Goal: Transaction & Acquisition: Purchase product/service

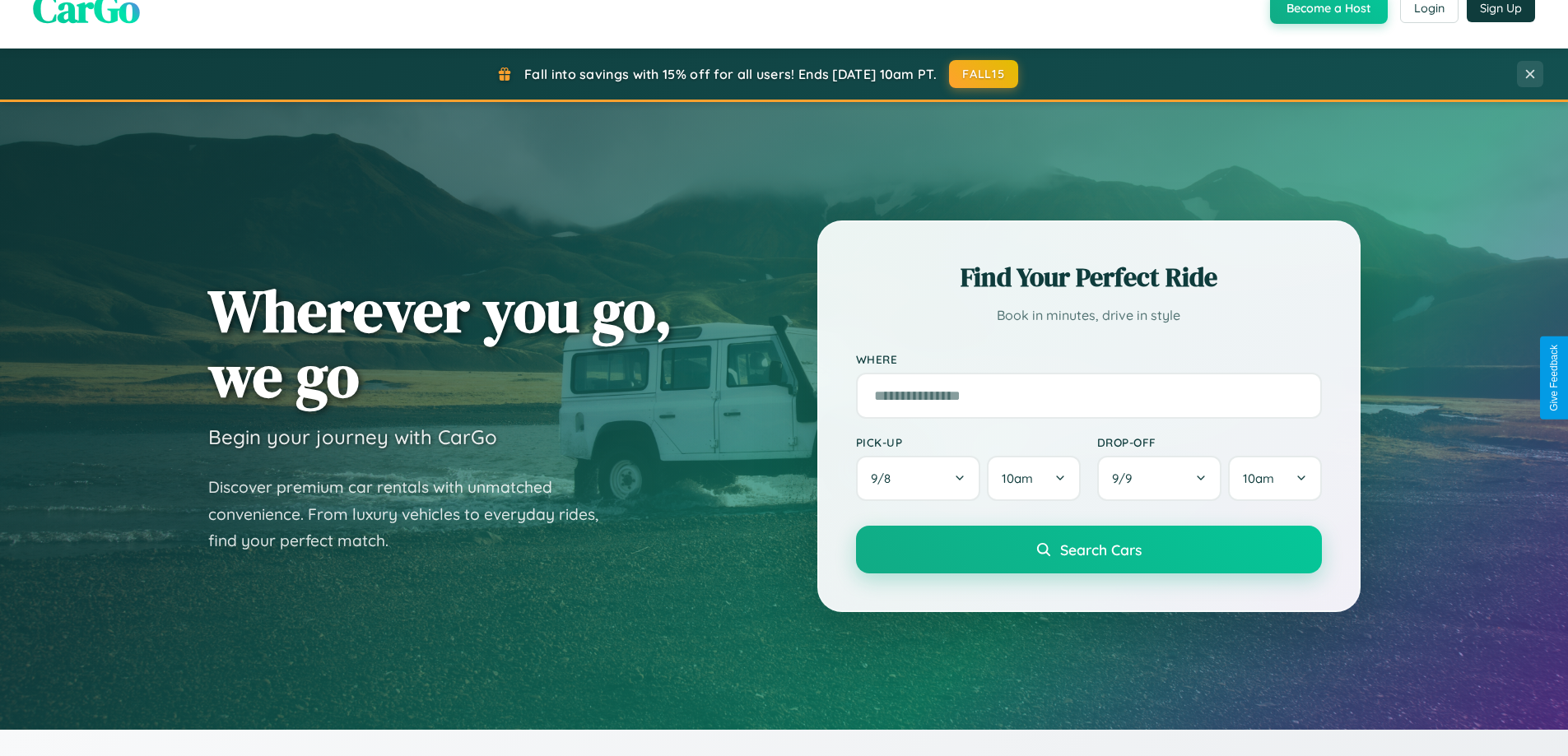
scroll to position [3166, 0]
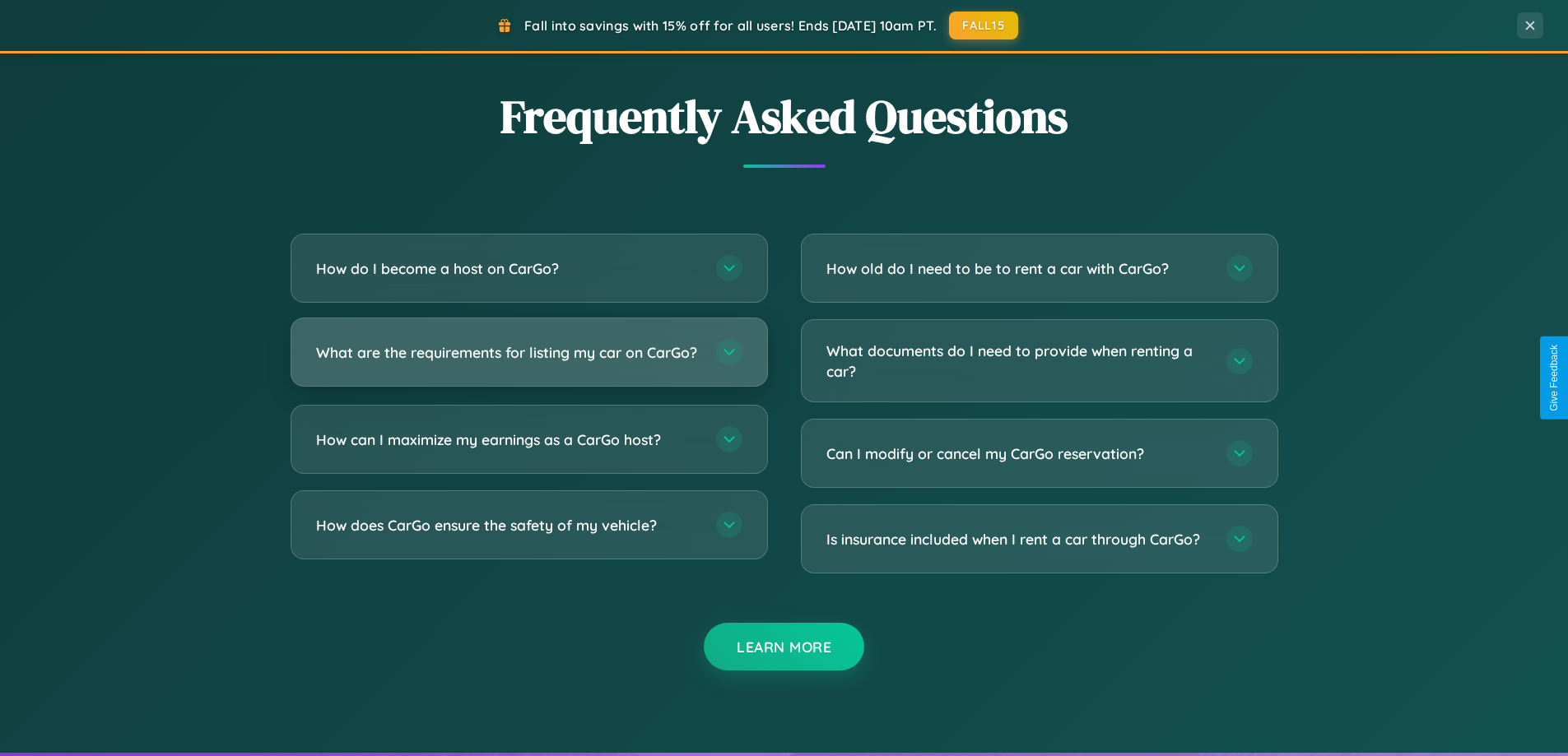
click at [528, 359] on h3 "What are the requirements for listing my car on CarGo?" at bounding box center [507, 353] width 383 height 21
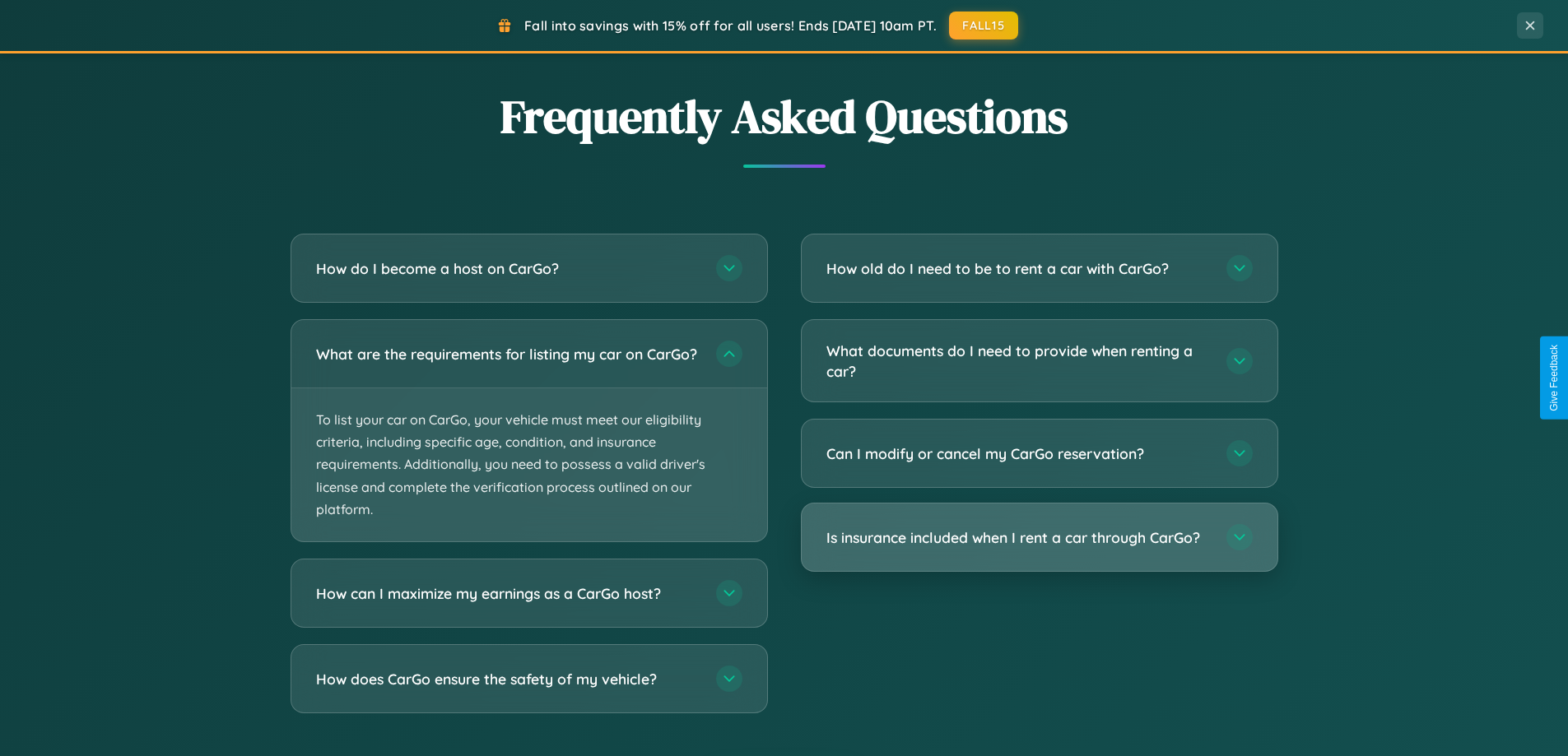
click at [1039, 537] on h3 "Is insurance included when I rent a car through CarGo?" at bounding box center [1017, 538] width 383 height 21
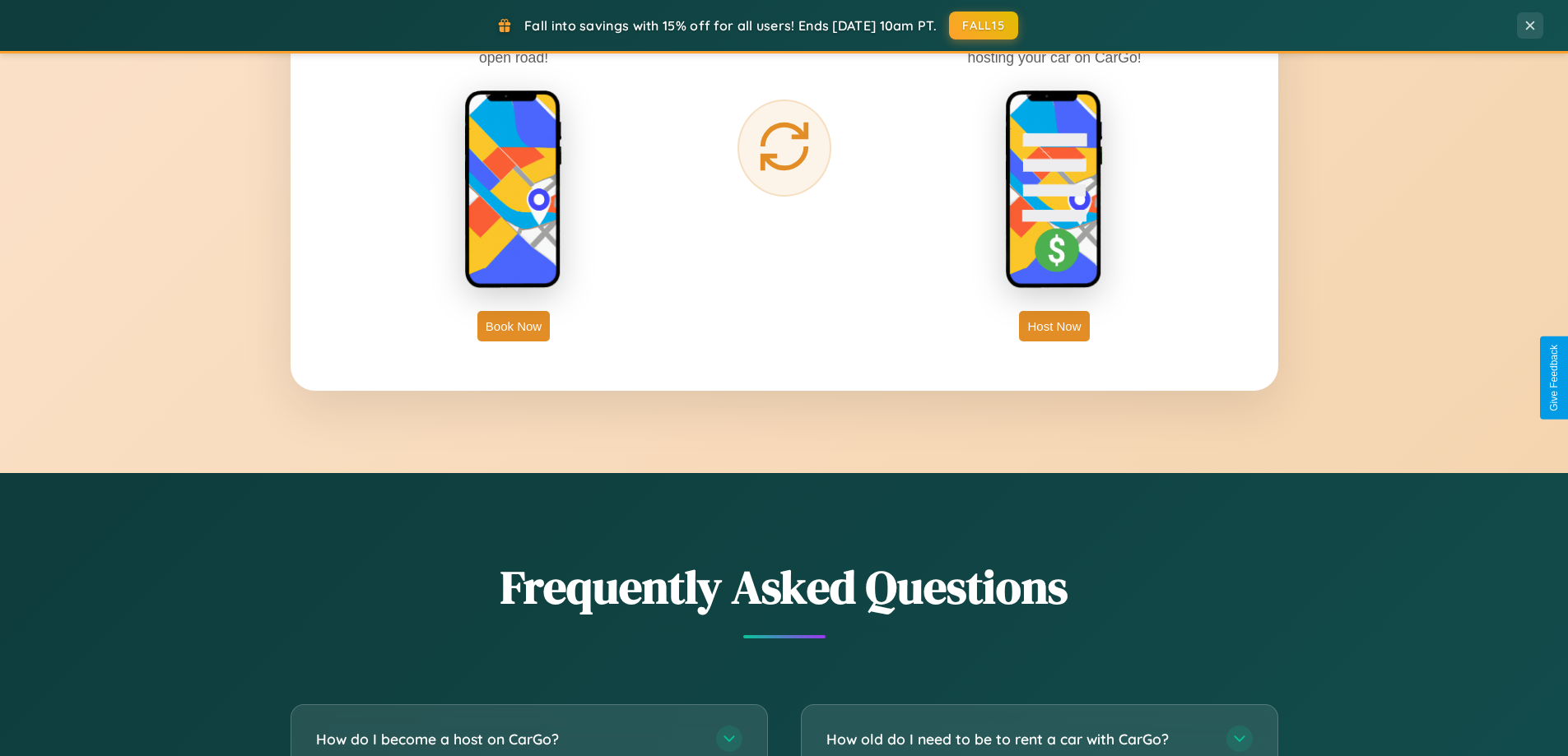
scroll to position [2643, 0]
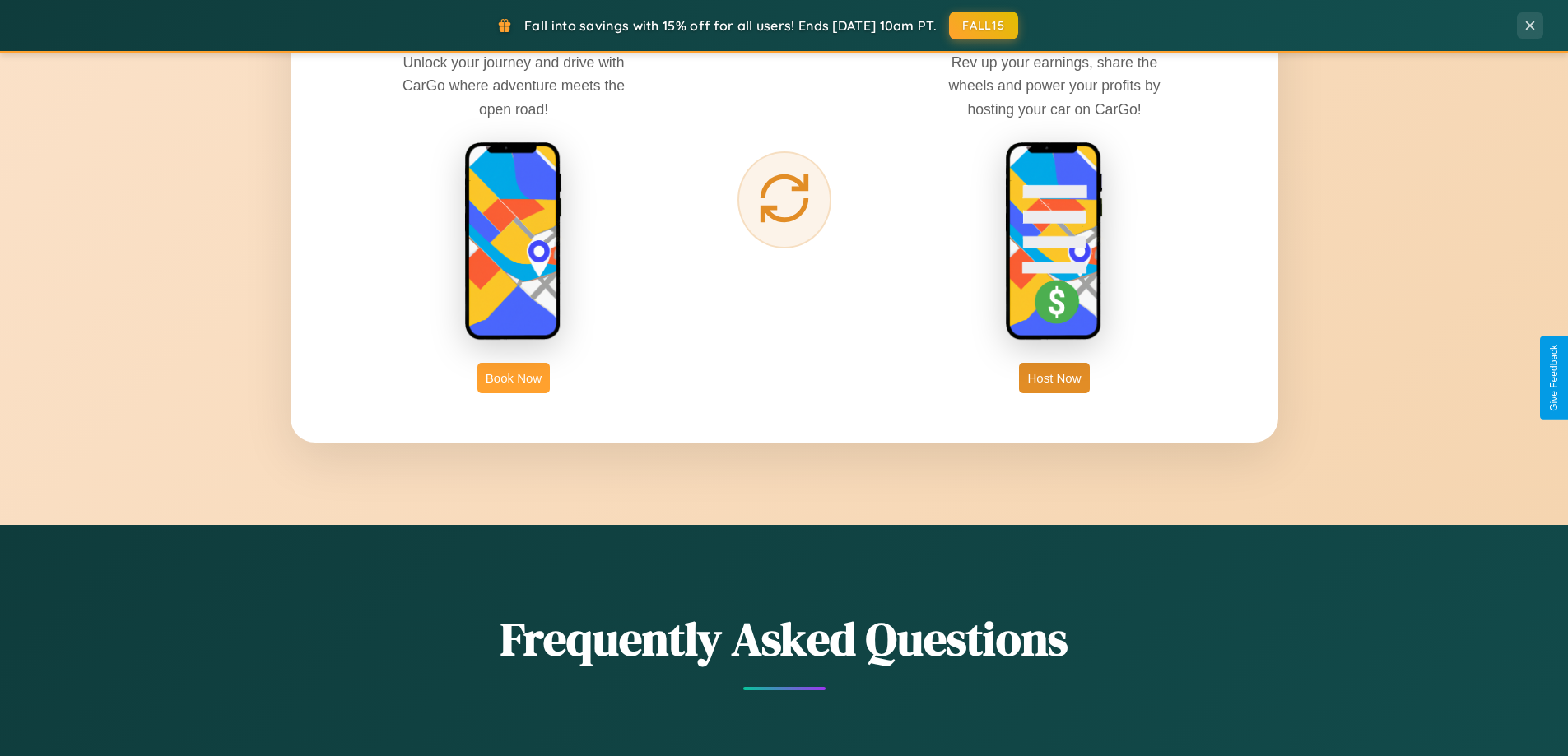
click at [513, 378] on button "Book Now" at bounding box center [513, 378] width 72 height 31
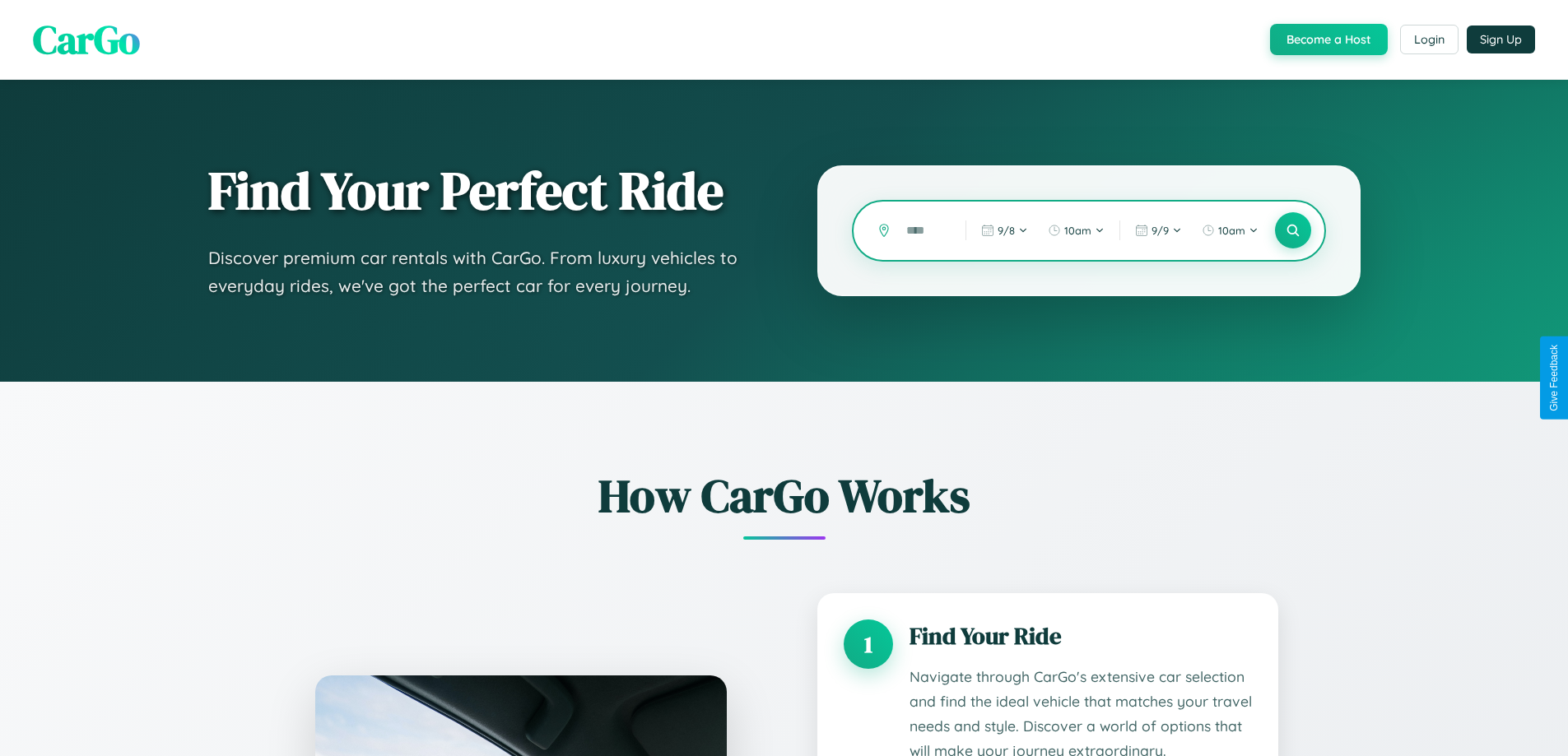
click at [924, 230] on input "text" at bounding box center [923, 230] width 51 height 29
type input "*****"
click at [1292, 230] on icon at bounding box center [1292, 230] width 16 height 16
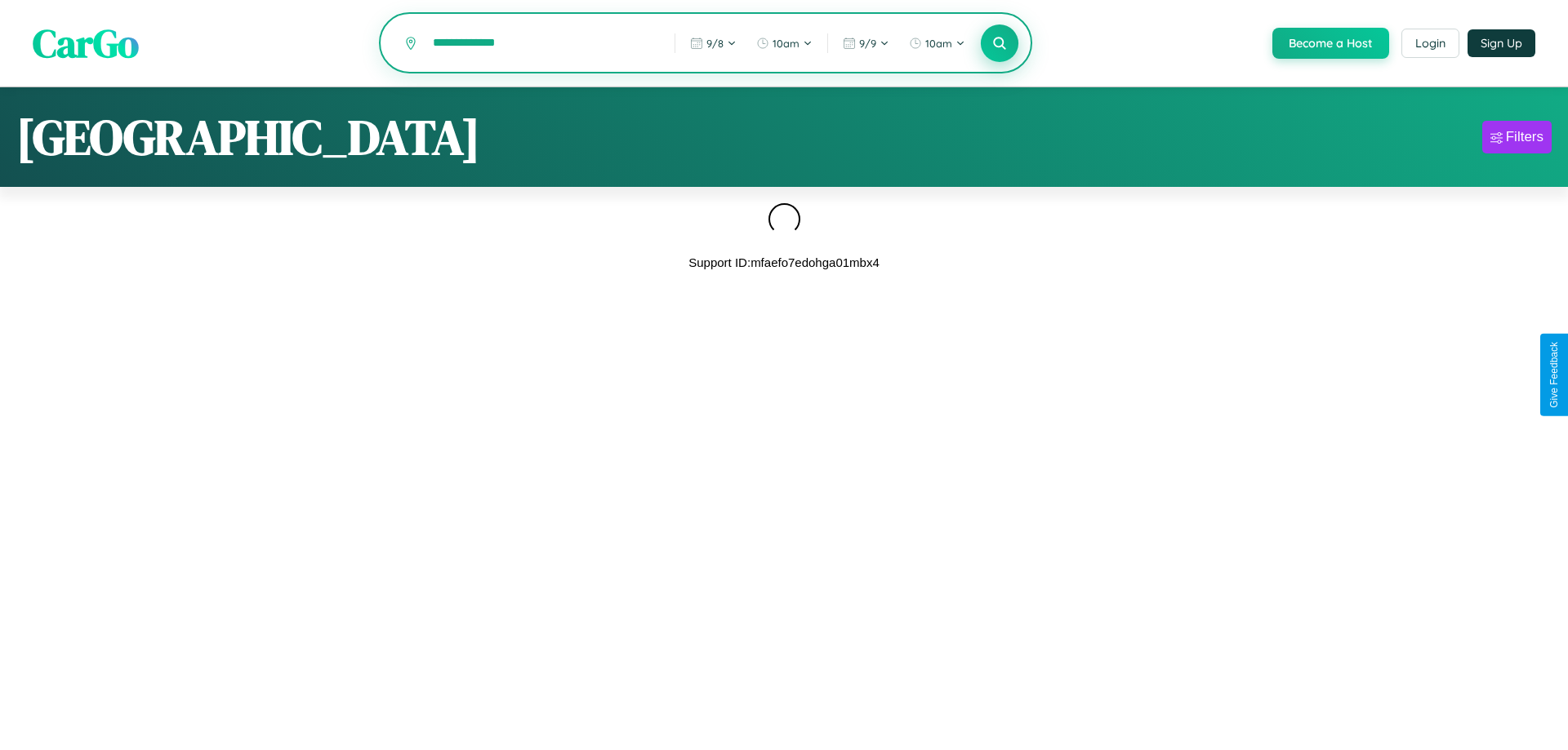
type input "**********"
click at [998, 44] on icon at bounding box center [999, 43] width 16 height 16
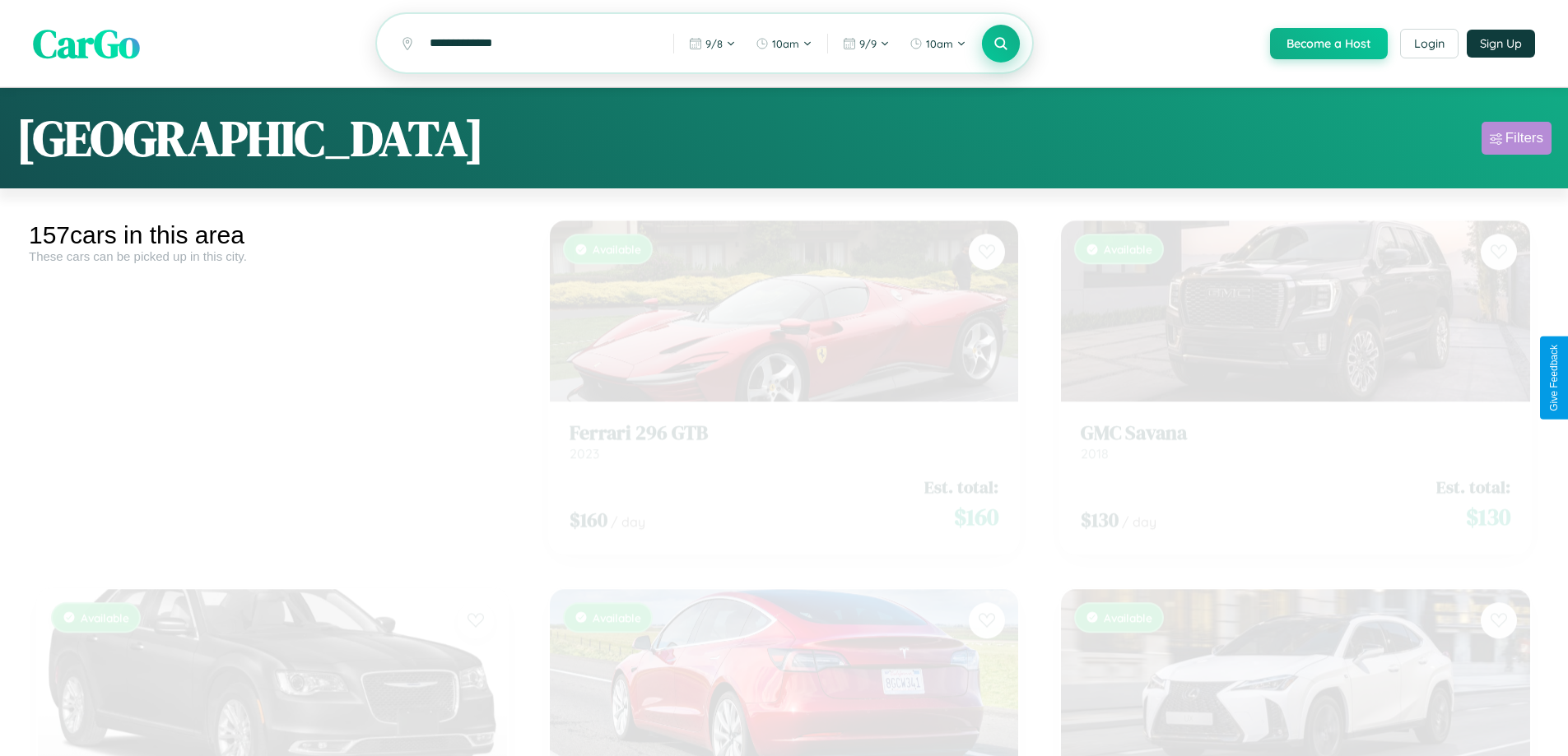
click at [1516, 141] on div "Filters" at bounding box center [1523, 138] width 38 height 17
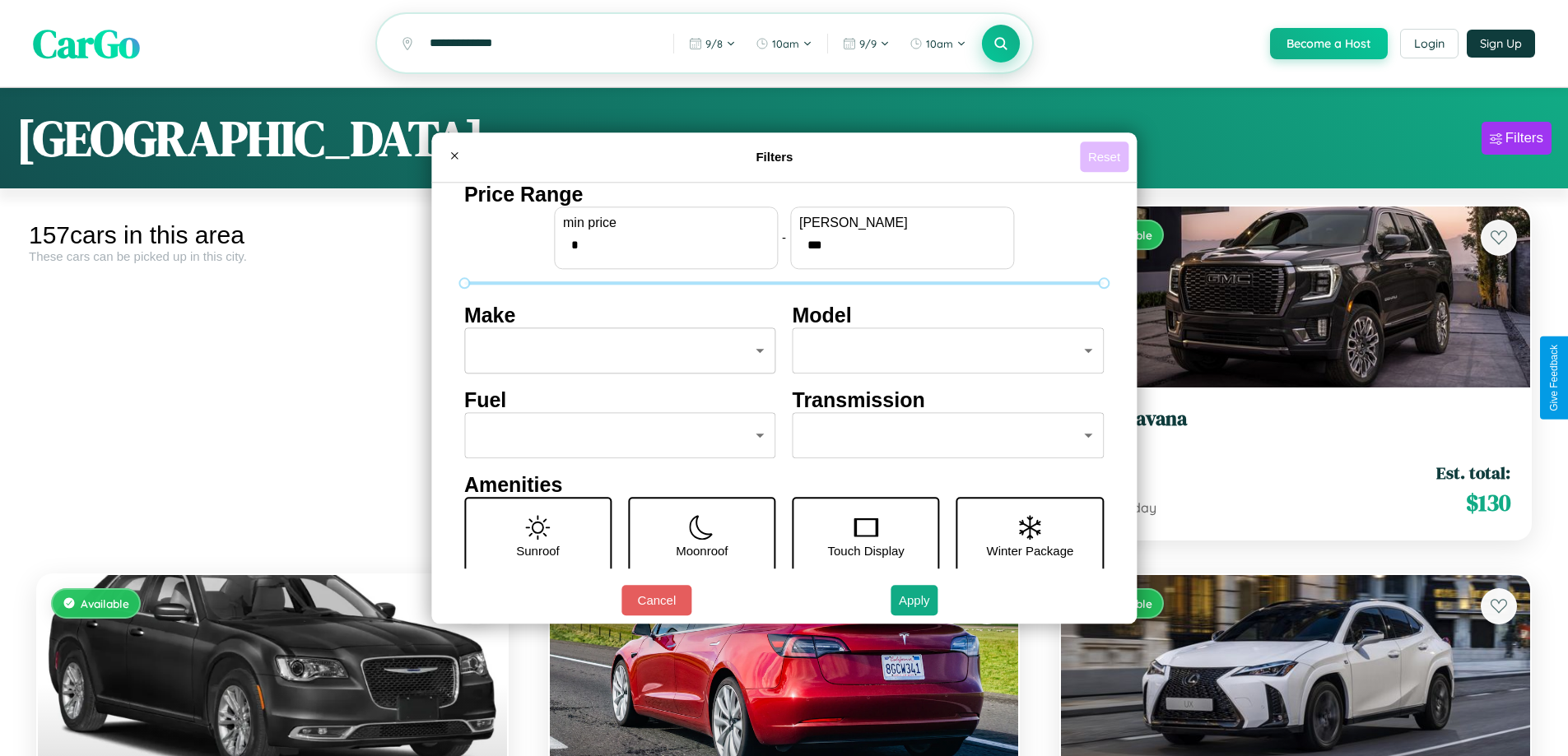
click at [1106, 156] on button "Reset" at bounding box center [1104, 156] width 49 height 31
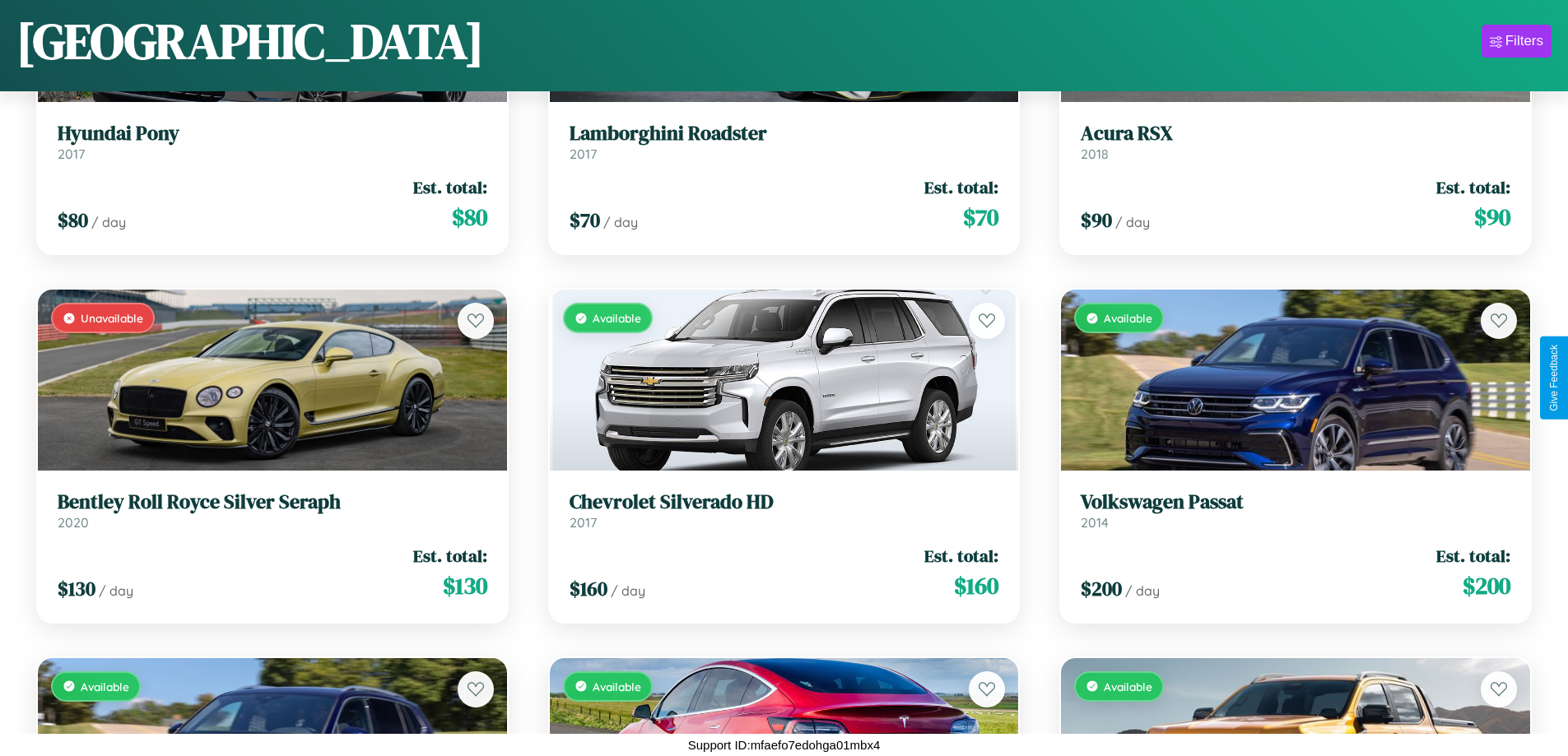
scroll to position [4285, 0]
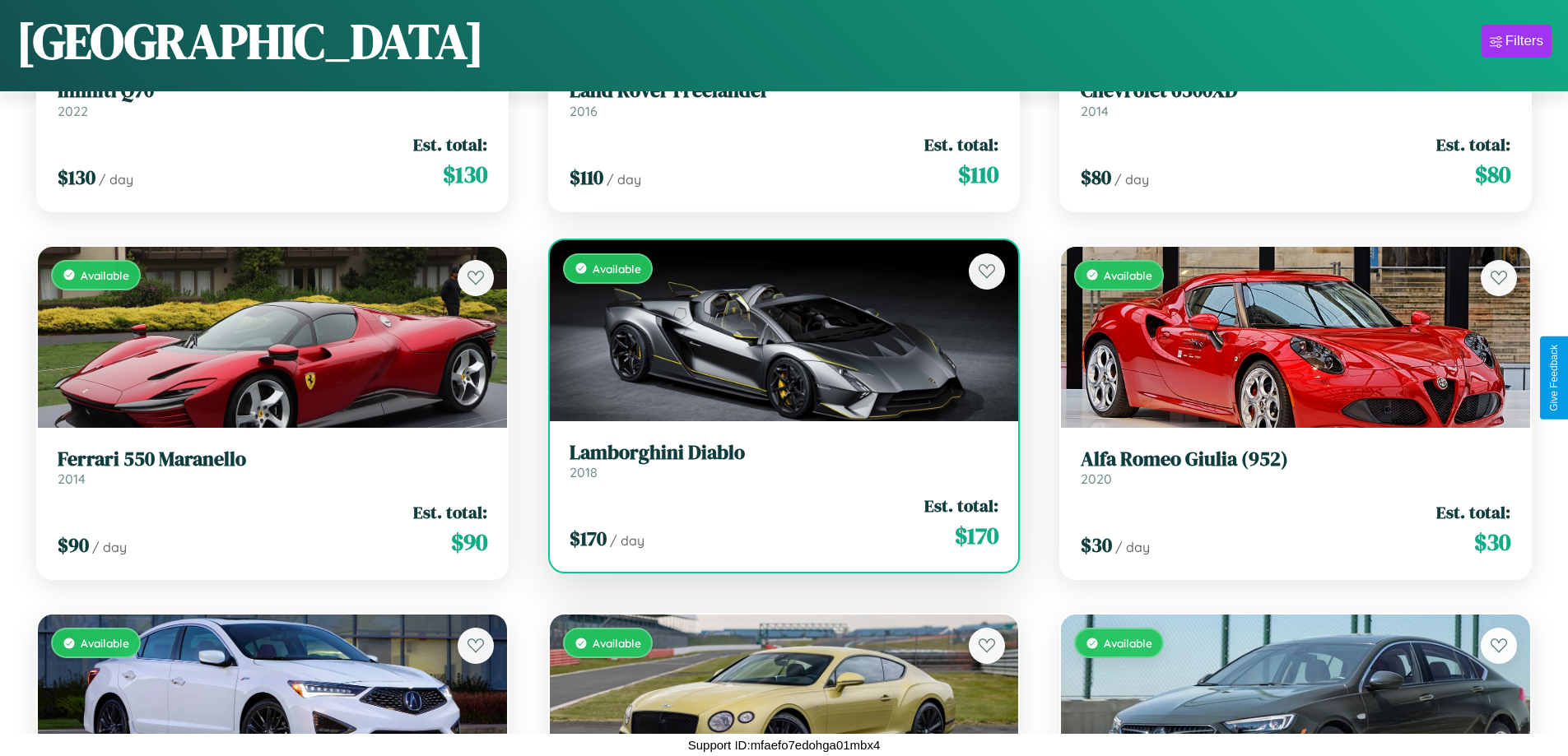
click at [777, 337] on div "Available" at bounding box center [784, 330] width 469 height 181
click at [777, 330] on div "Available" at bounding box center [784, 330] width 469 height 181
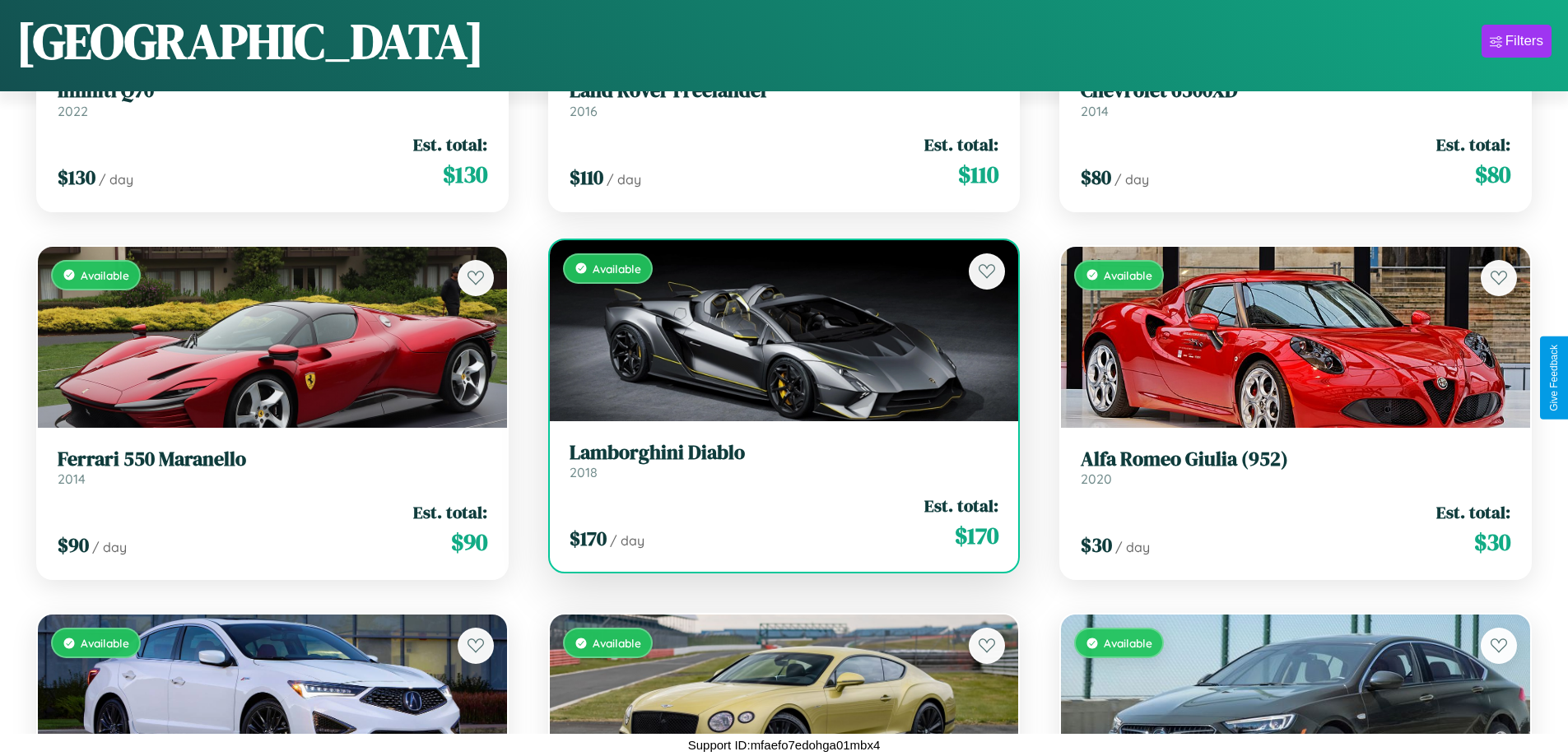
click at [777, 330] on div "Available" at bounding box center [784, 330] width 469 height 181
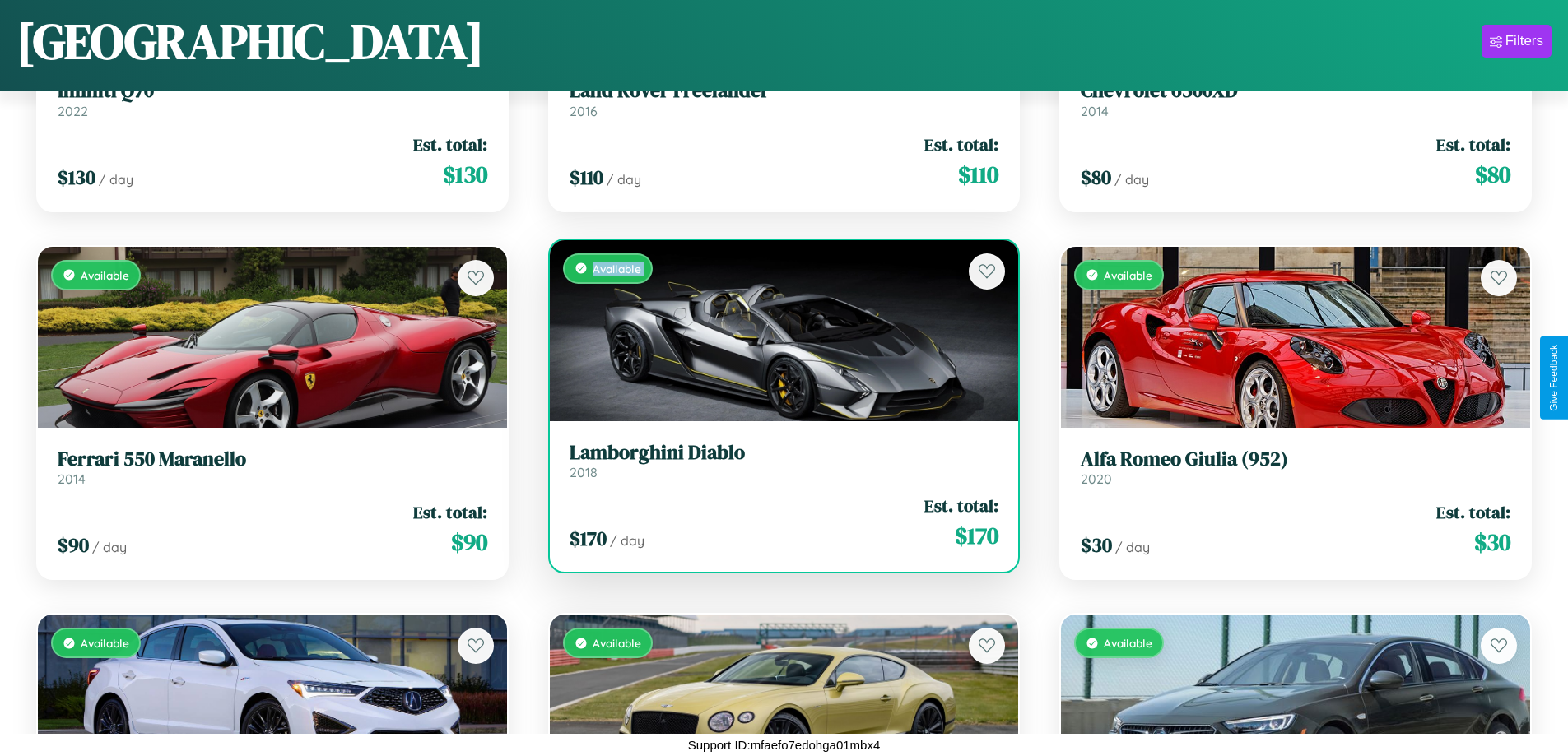
click at [777, 330] on div "Available" at bounding box center [784, 330] width 469 height 181
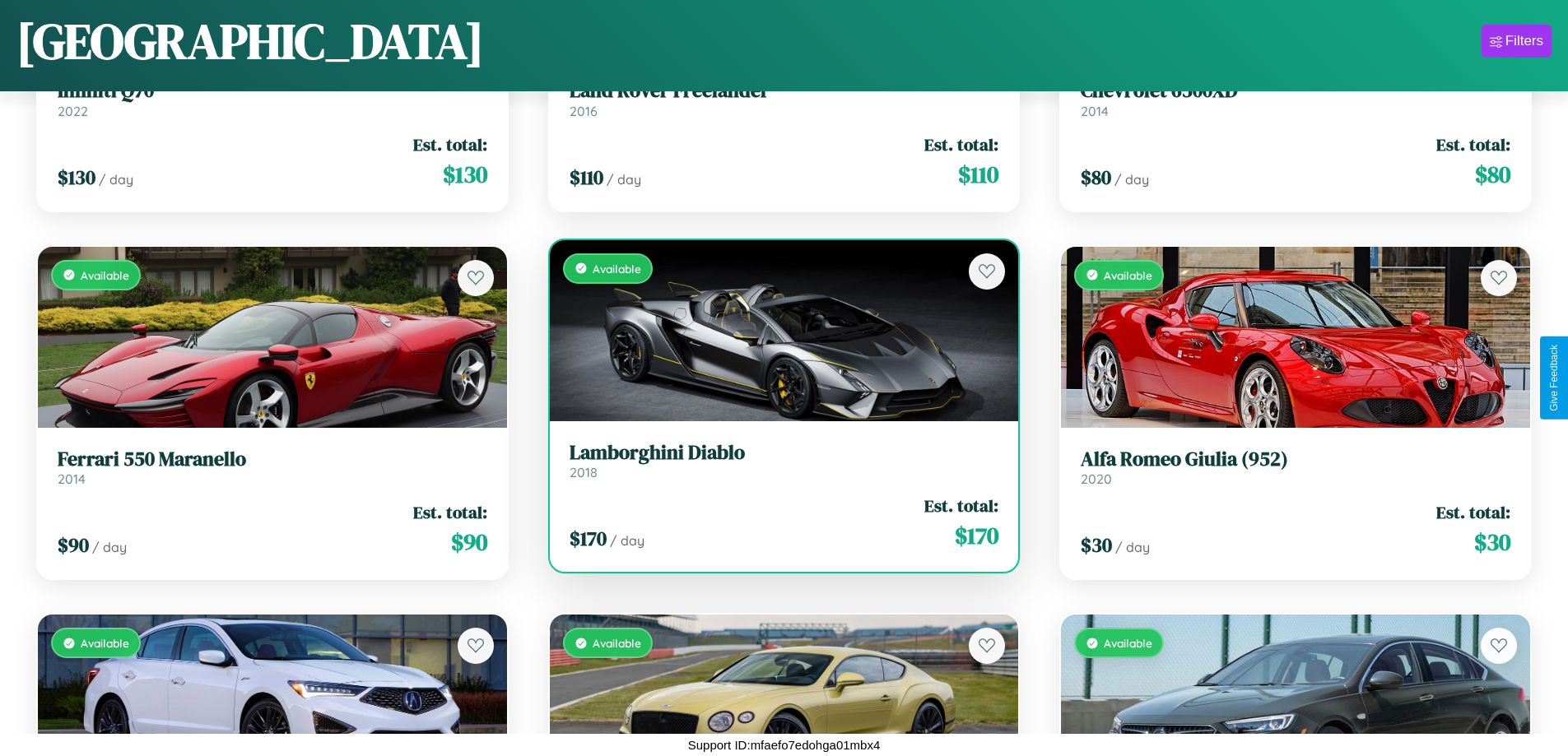
click at [777, 330] on div "Available" at bounding box center [784, 330] width 469 height 181
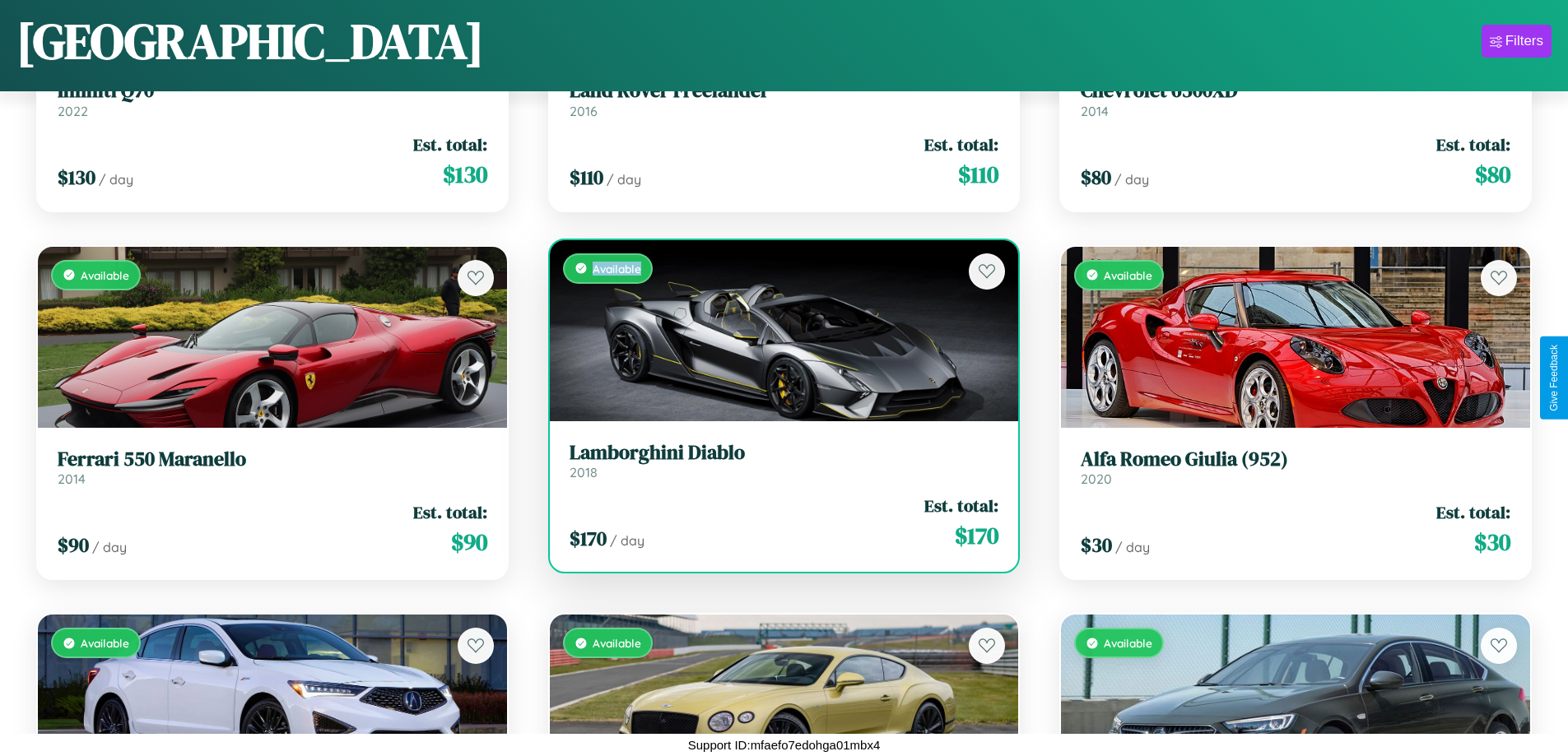
click at [777, 330] on div "Available" at bounding box center [784, 330] width 469 height 181
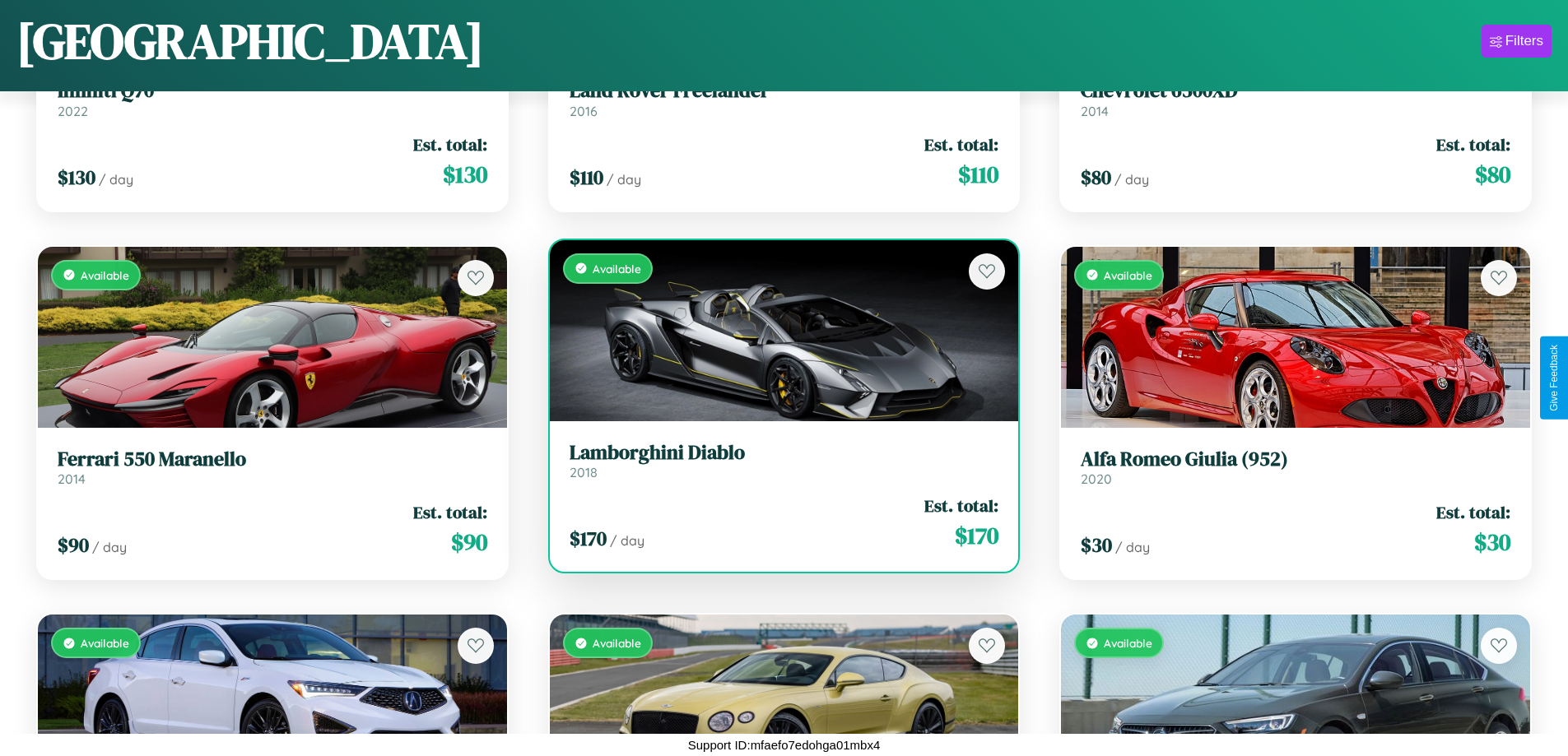
click at [777, 460] on h3 "Lamborghini Diablo" at bounding box center [784, 452] width 430 height 24
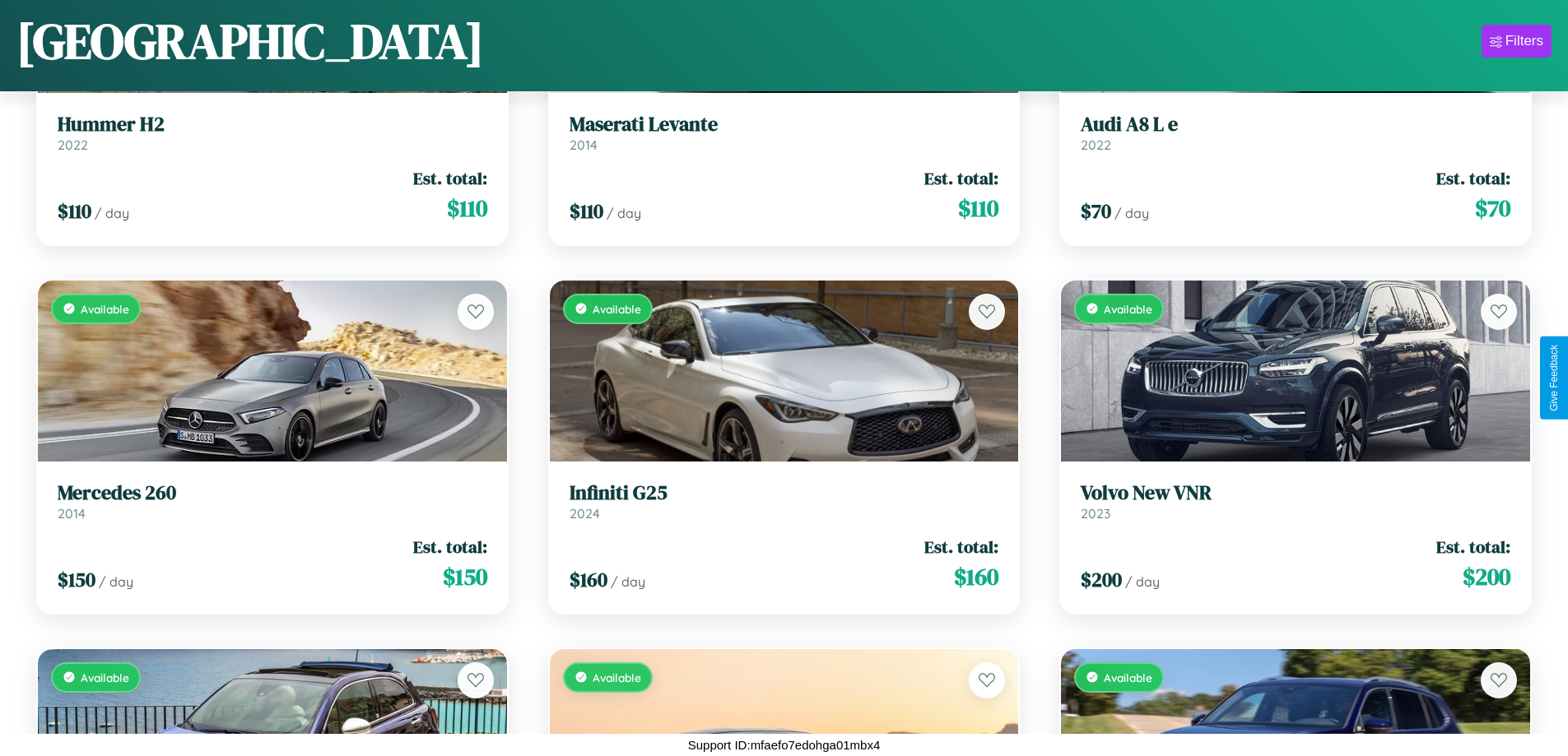
scroll to position [6127, 0]
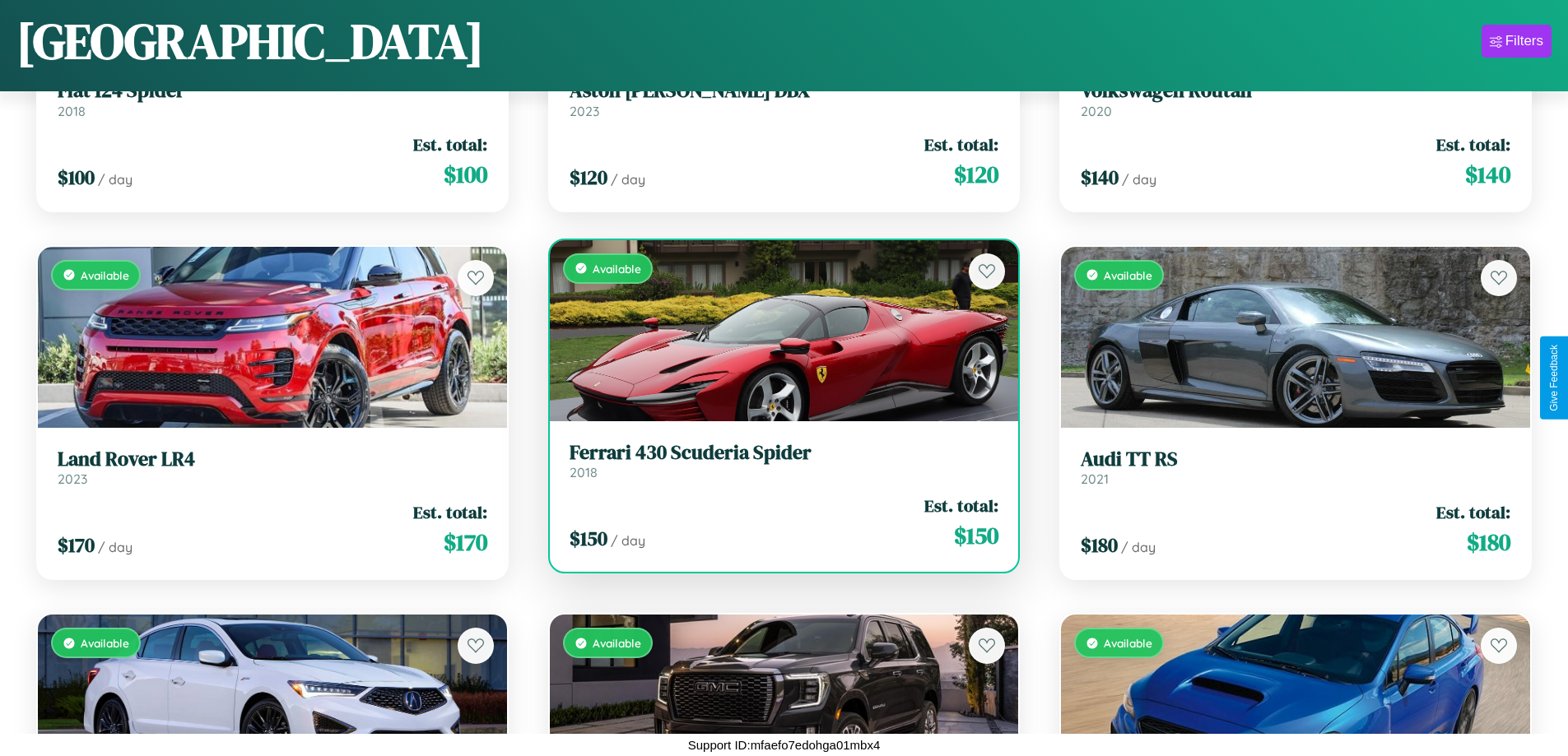
click at [777, 460] on h3 "Ferrari 430 Scuderia Spider" at bounding box center [784, 452] width 430 height 24
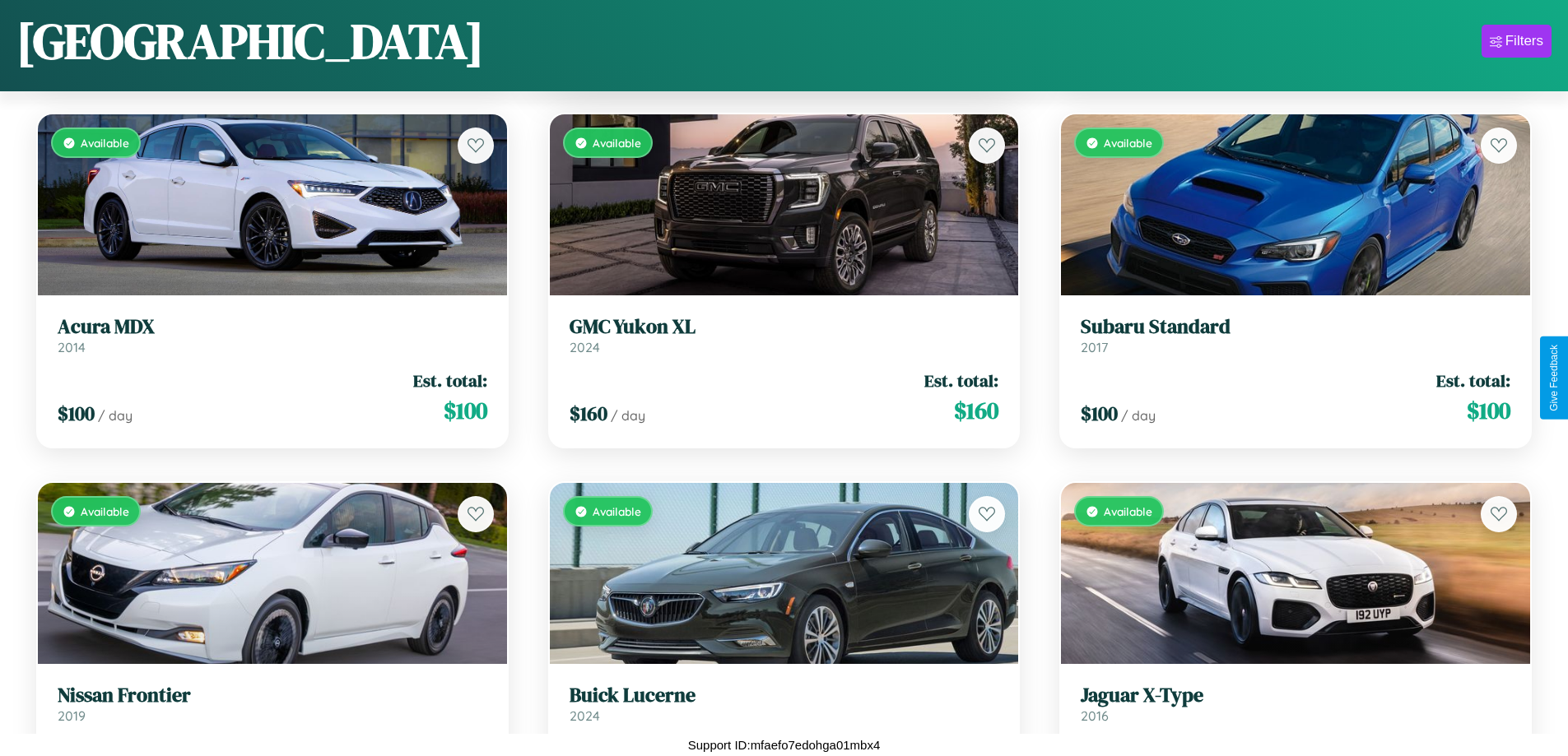
scroll to position [7600, 0]
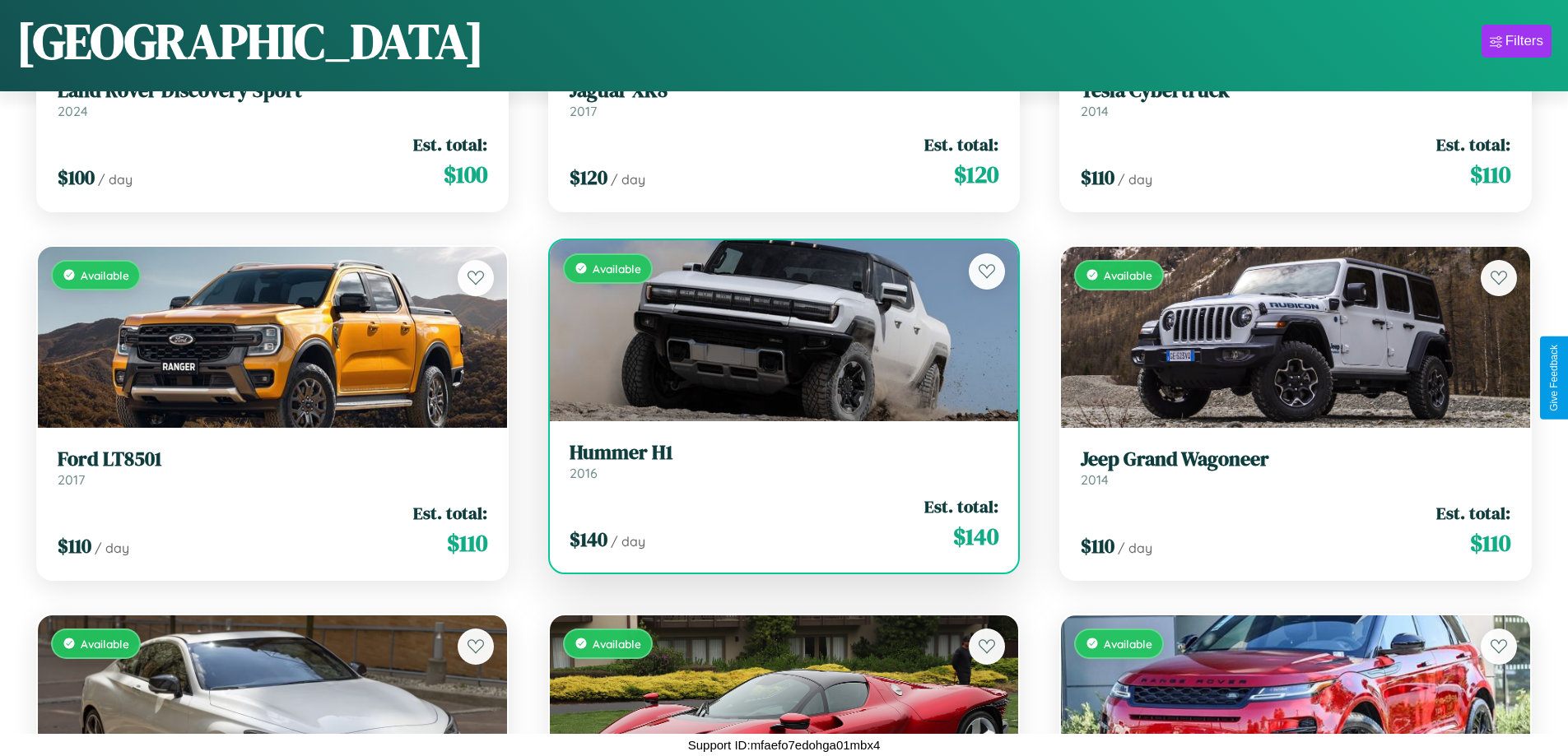
click at [777, 461] on h3 "Hummer H1" at bounding box center [784, 452] width 430 height 24
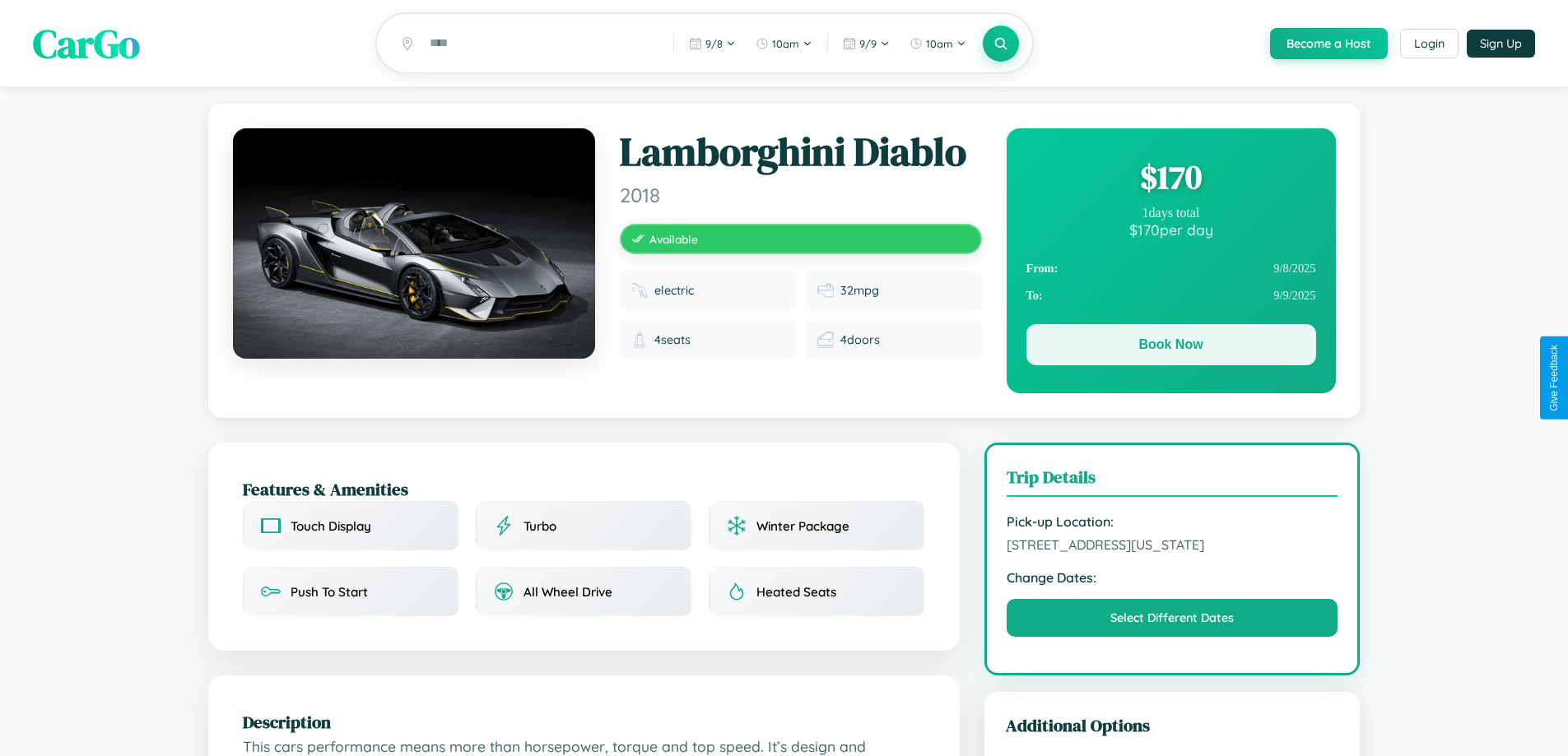
click at [1170, 347] on button "Book Now" at bounding box center [1171, 344] width 290 height 41
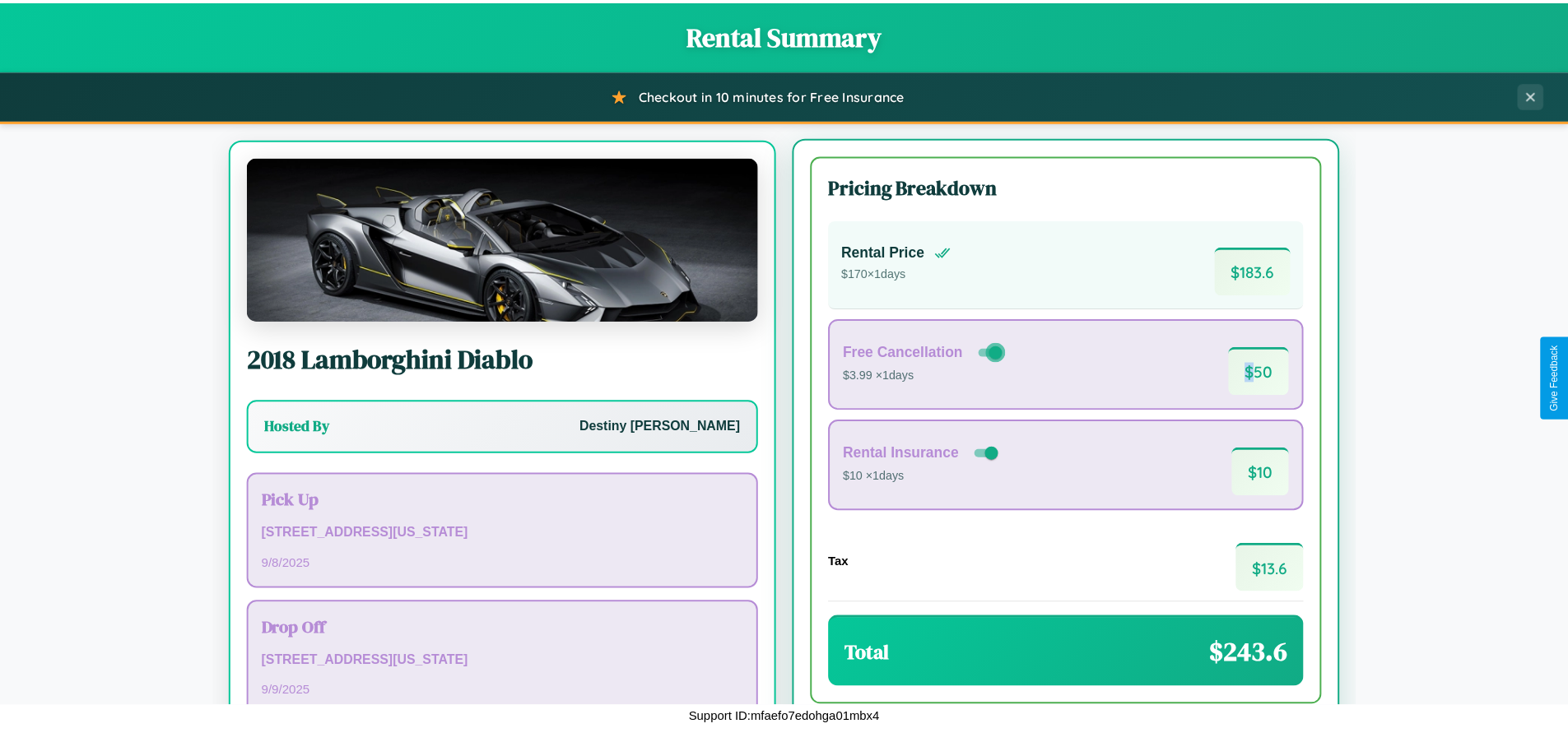
scroll to position [77, 0]
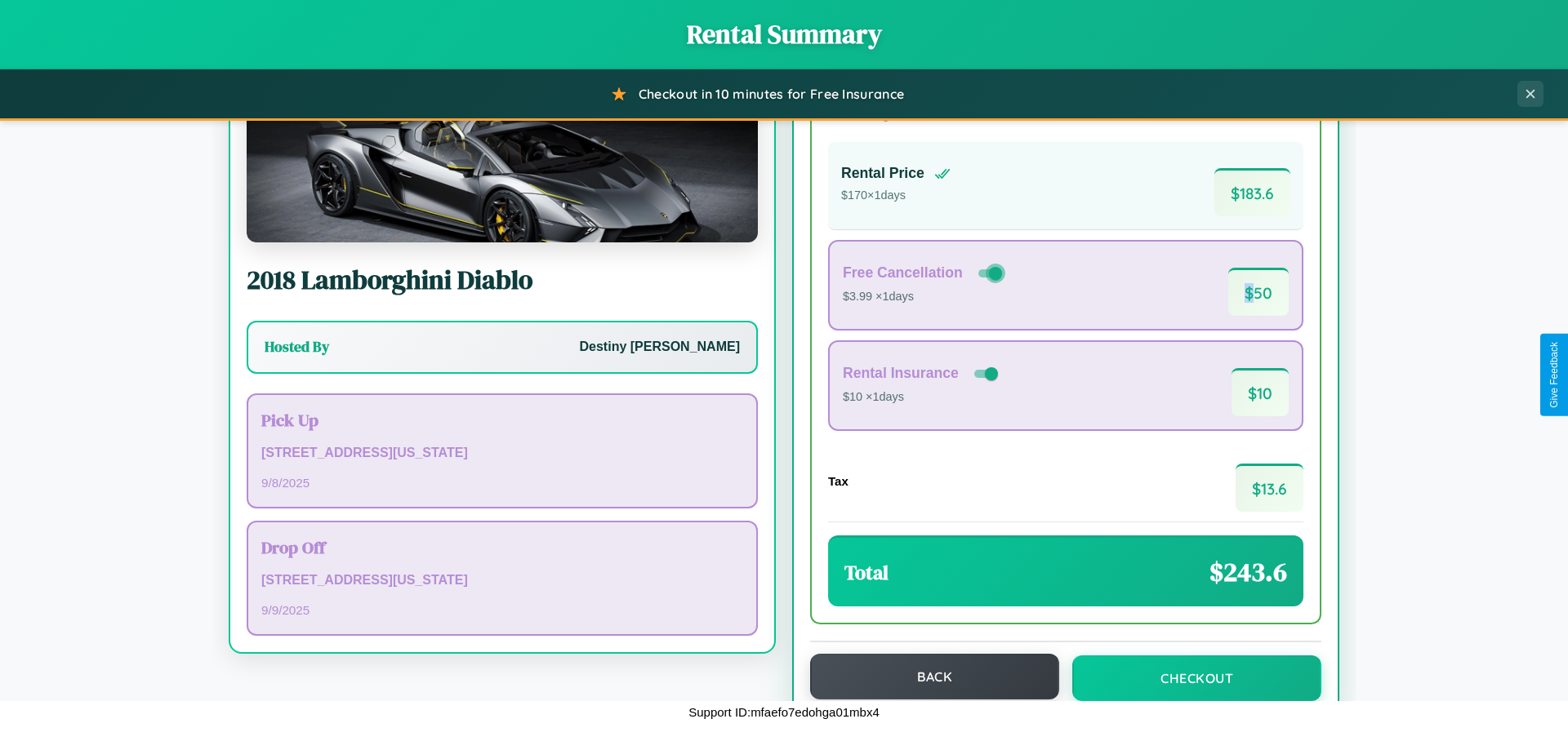
click at [927, 676] on button "Back" at bounding box center [934, 676] width 249 height 46
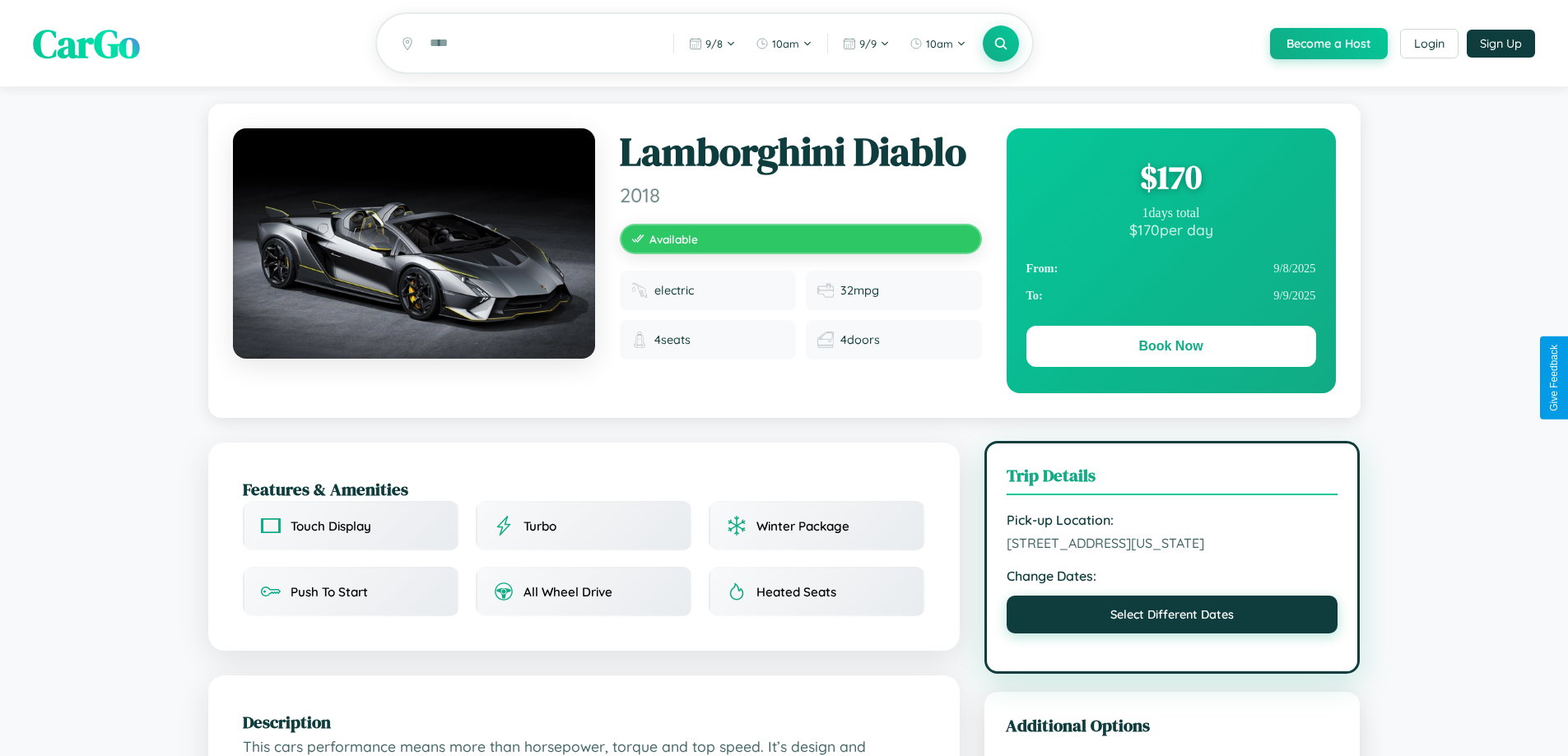
click at [1172, 634] on button "Select Different Dates" at bounding box center [1173, 614] width 332 height 38
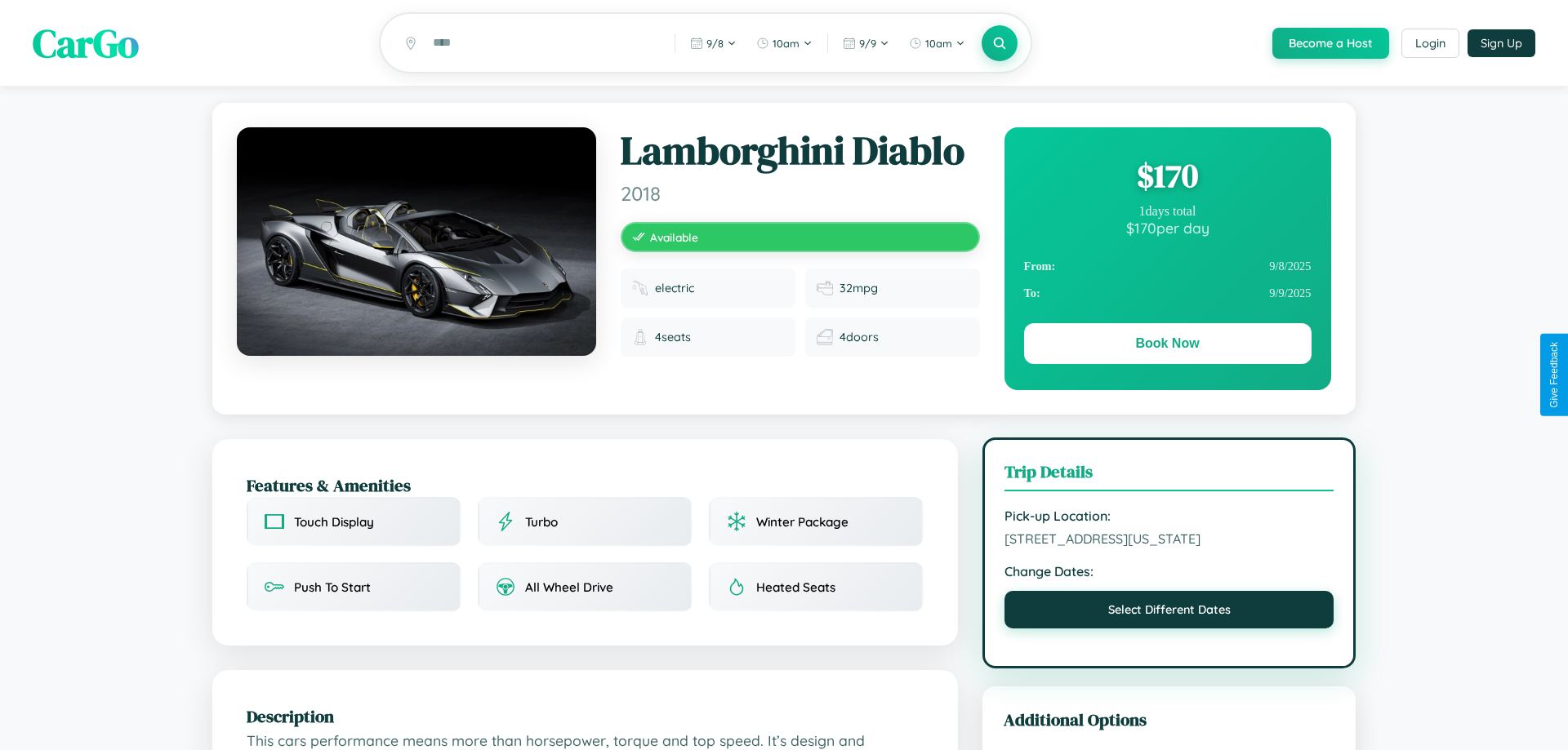
select select "*"
select select "****"
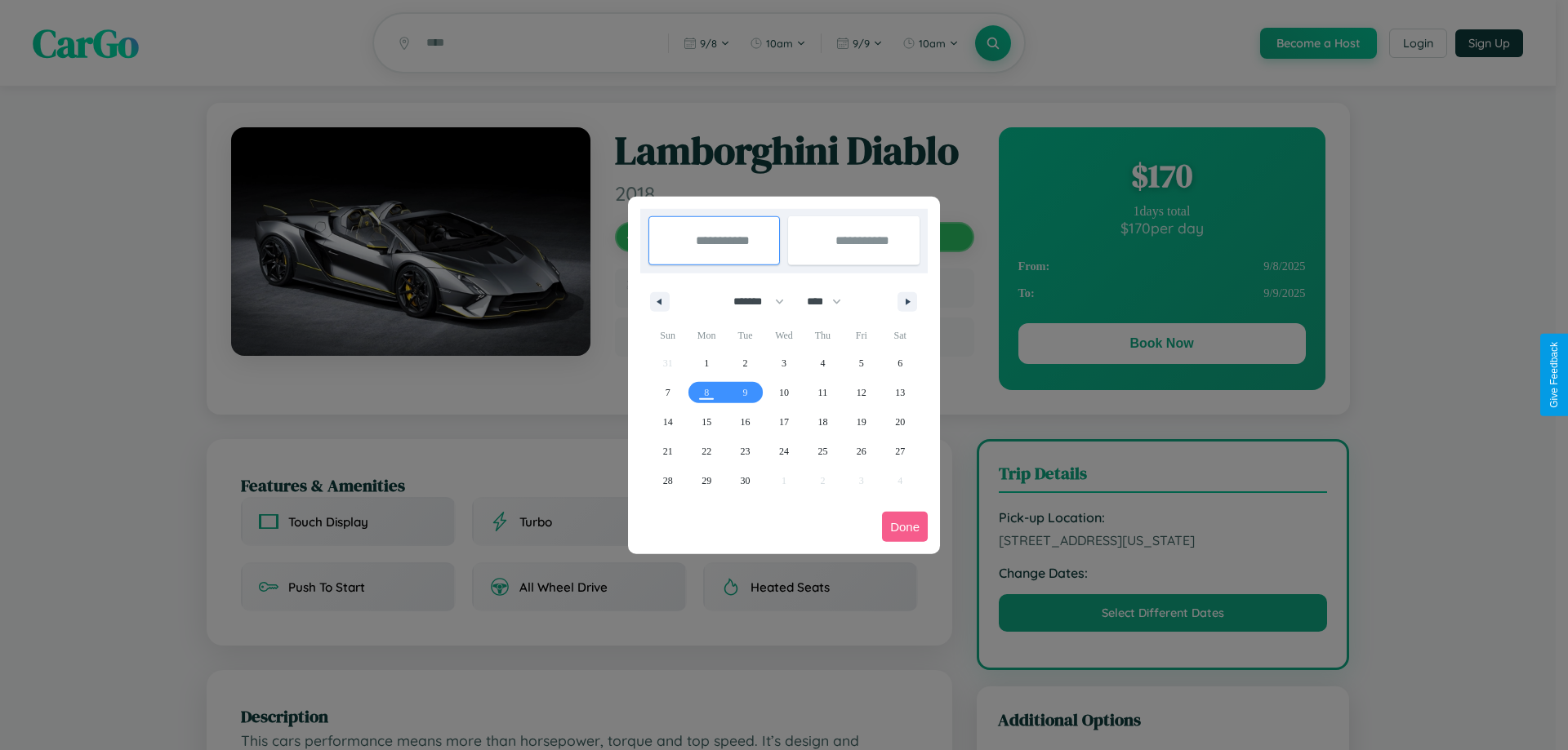
drag, startPoint x: 751, startPoint y: 301, endPoint x: 784, endPoint y: 327, distance: 42.0
click at [751, 301] on select "******* ******** ***** ***** *** **** **** ****** ********* ******* ******** **…" at bounding box center [755, 301] width 69 height 27
select select "*"
click at [832, 301] on select "**** **** **** **** **** **** **** **** **** **** **** **** **** **** **** ****…" at bounding box center [823, 301] width 49 height 27
select select "****"
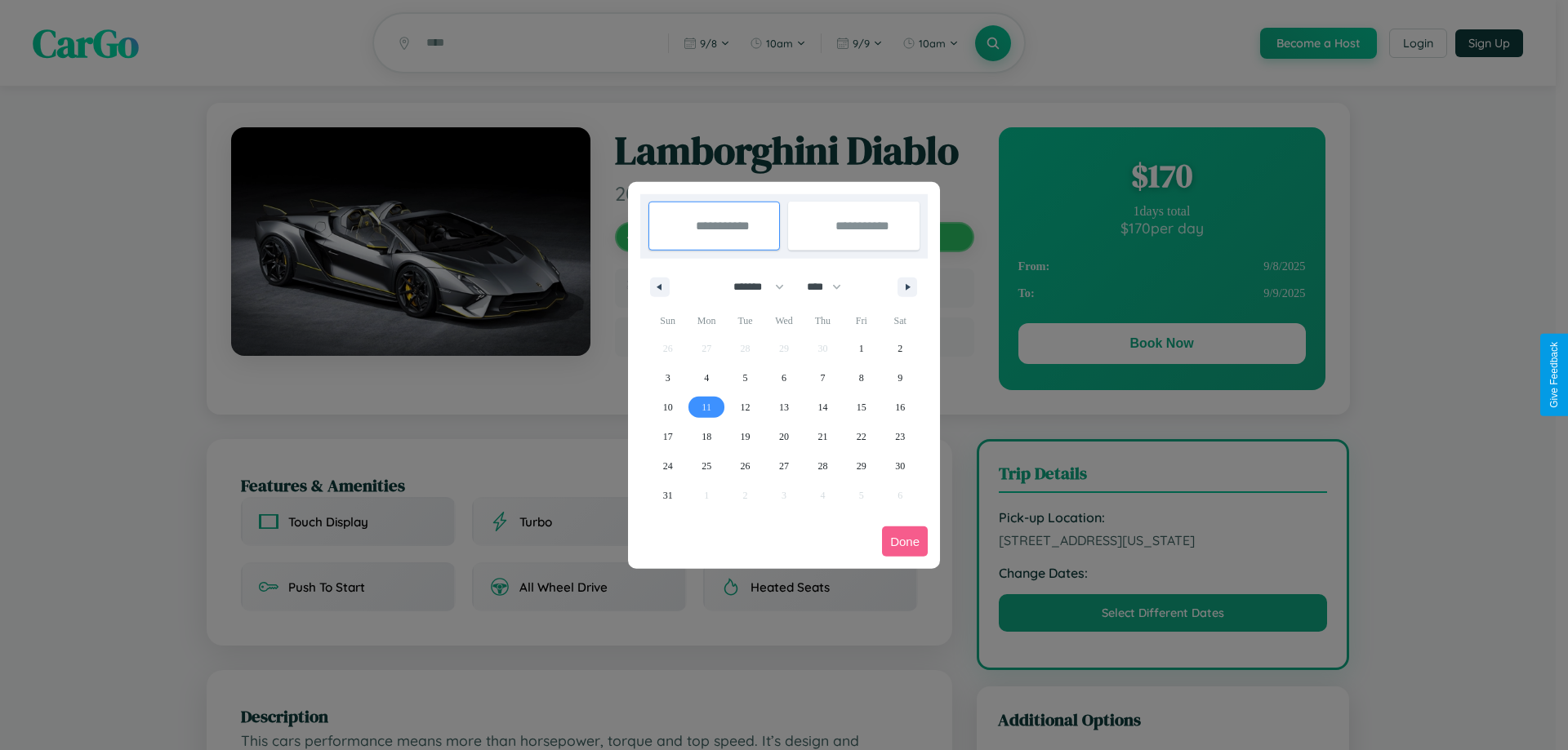
click at [706, 406] on span "11" at bounding box center [706, 407] width 10 height 29
type input "**********"
click at [900, 406] on span "16" at bounding box center [899, 407] width 10 height 29
type input "**********"
click at [904, 541] on button "Done" at bounding box center [904, 541] width 46 height 30
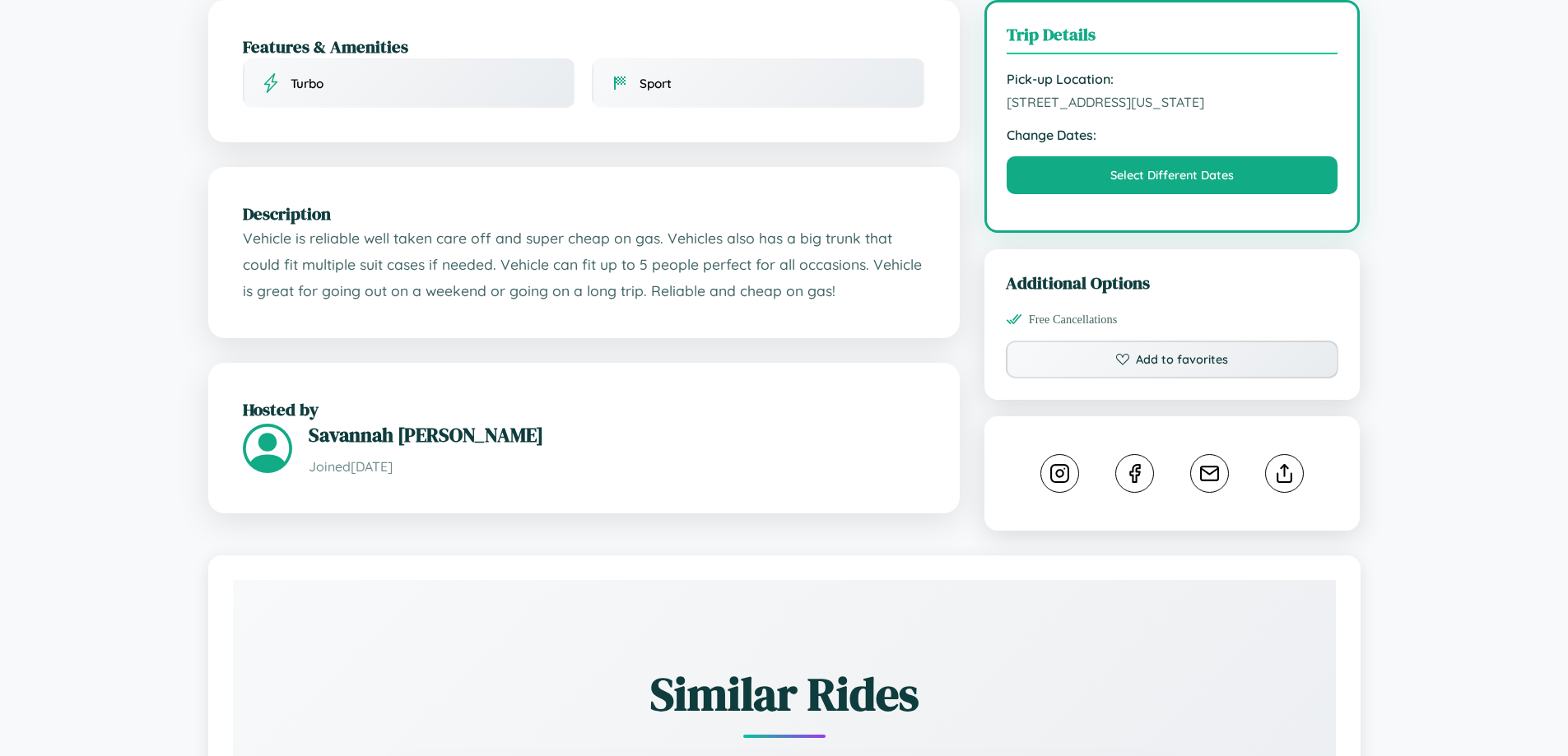
scroll to position [457, 0]
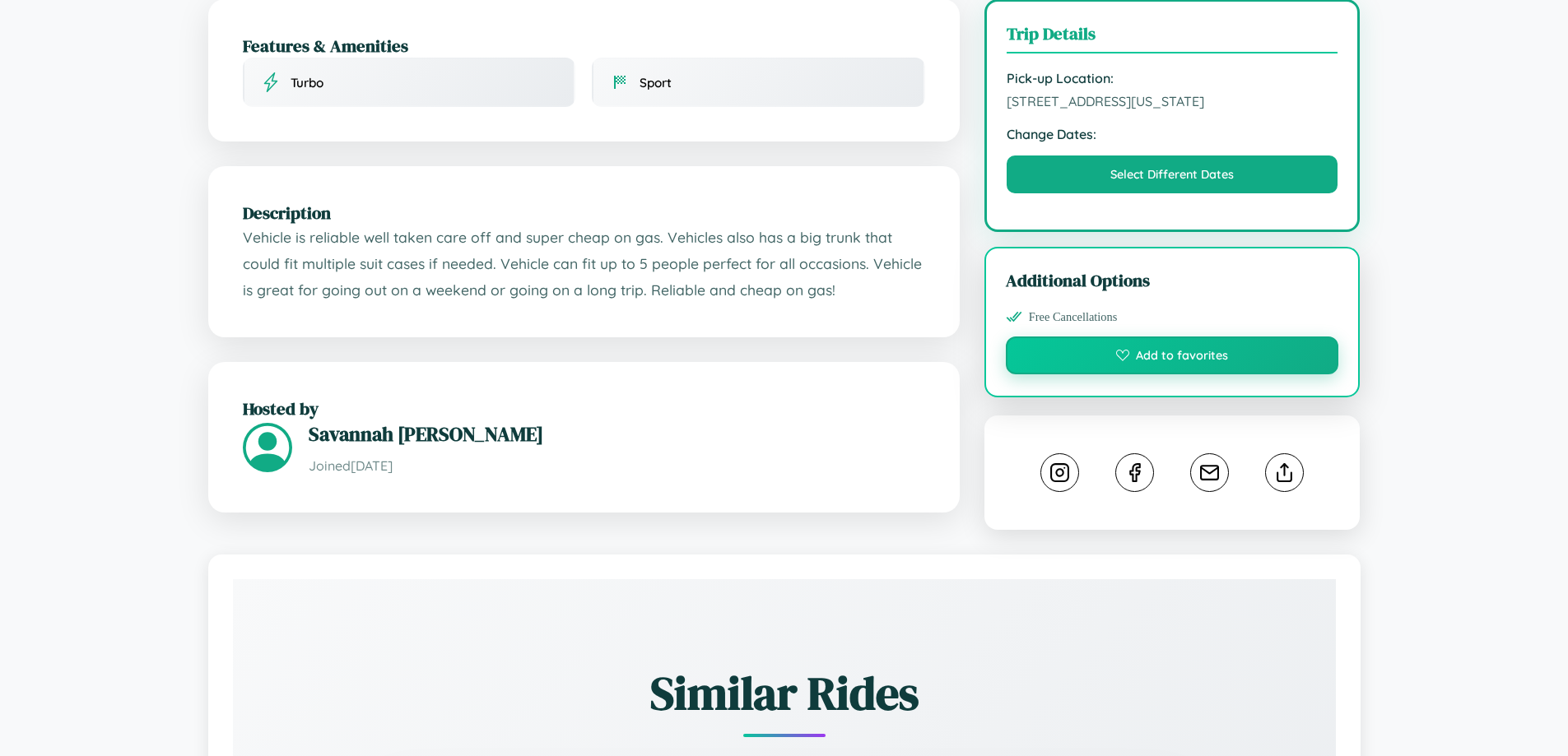
click at [1172, 375] on button "Add to favorites" at bounding box center [1173, 355] width 334 height 38
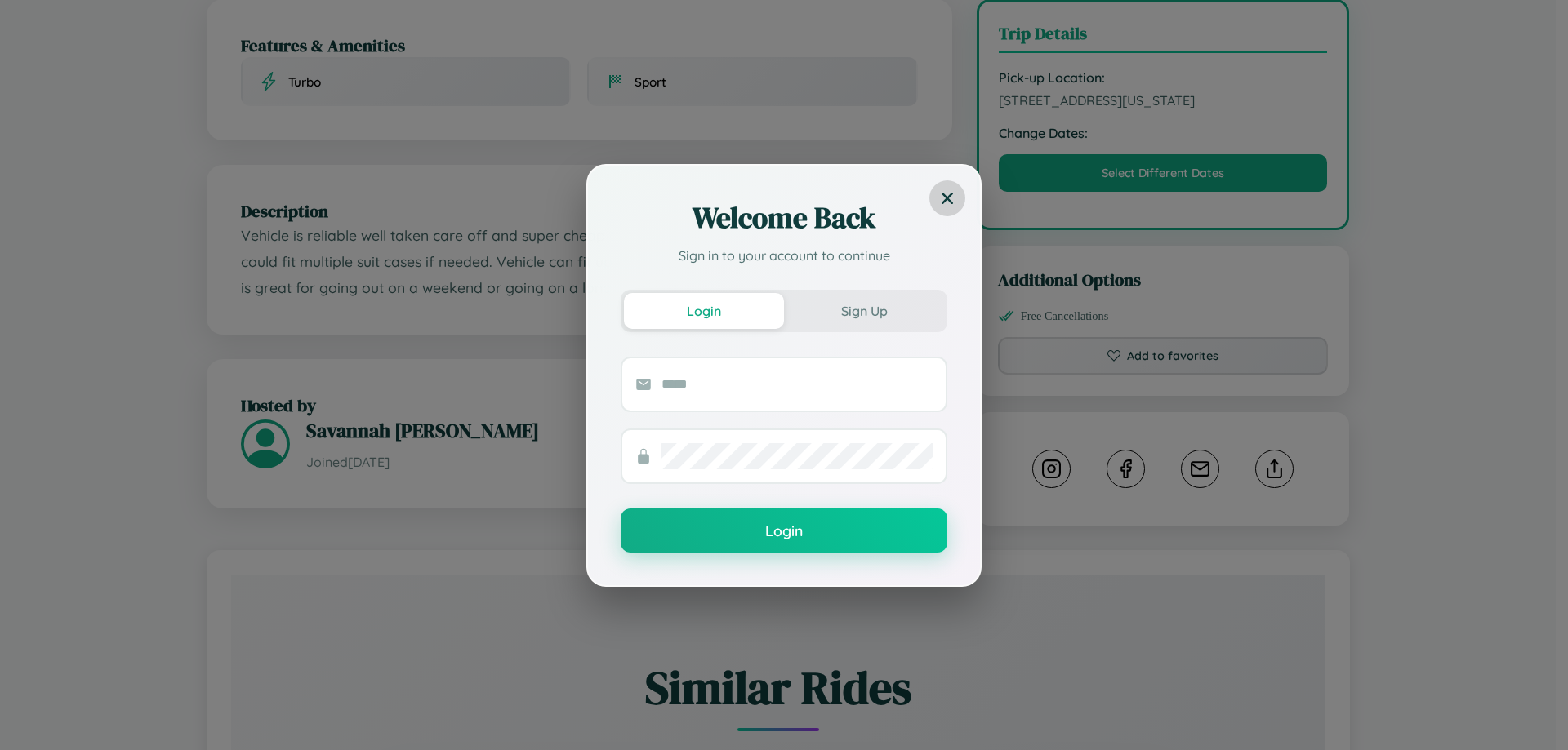
click at [947, 197] on icon at bounding box center [947, 197] width 11 height 11
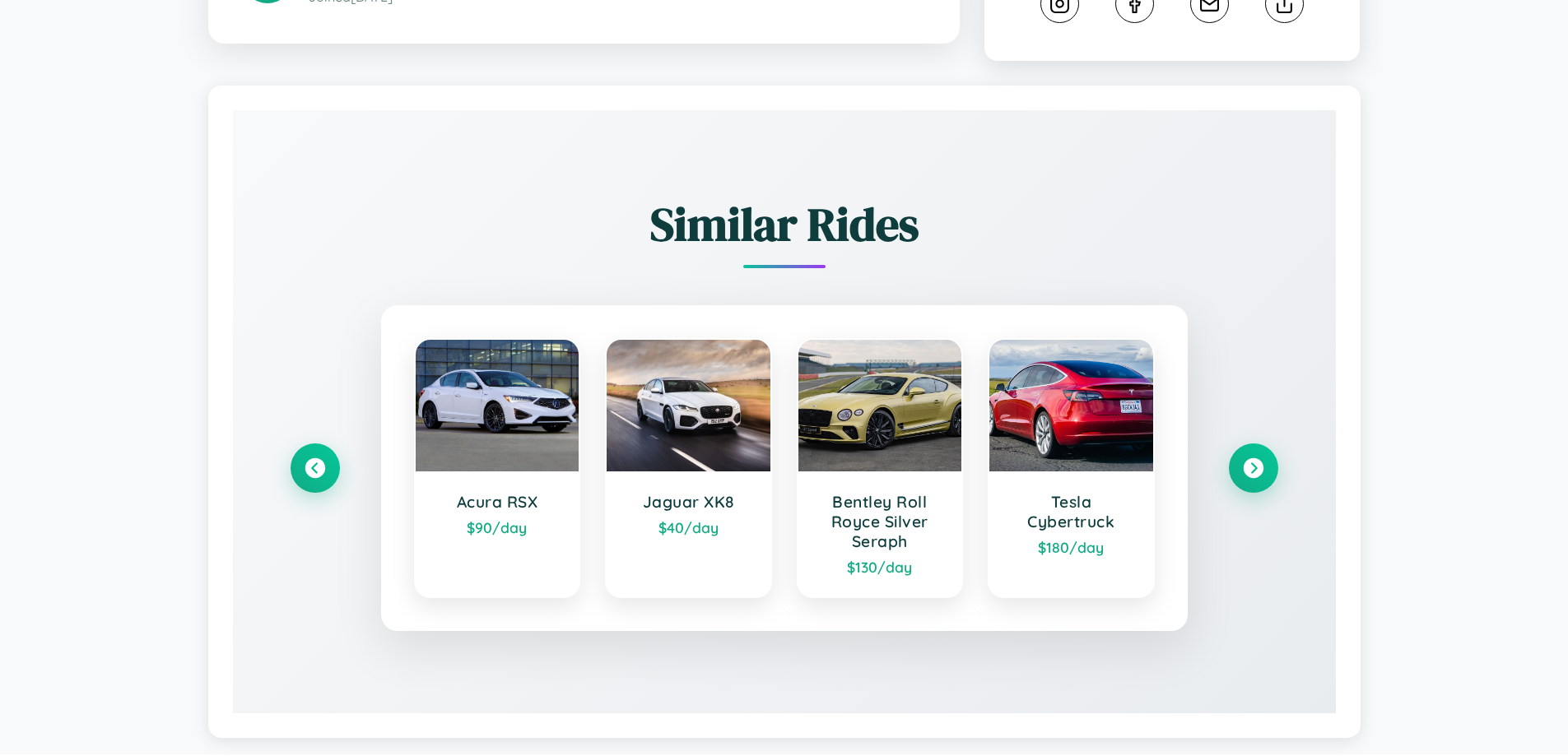
scroll to position [966, 0]
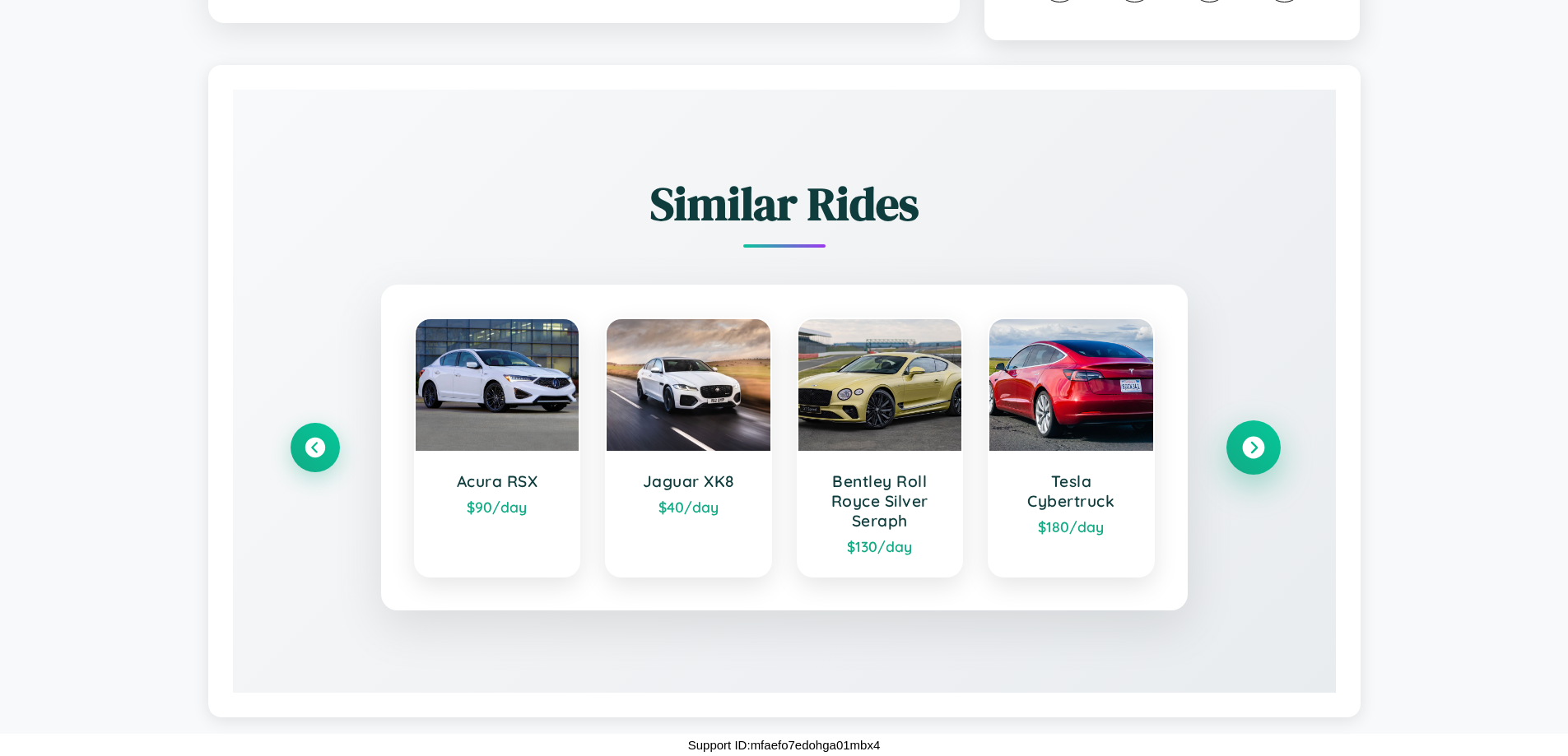
click at [1253, 448] on icon at bounding box center [1252, 448] width 22 height 22
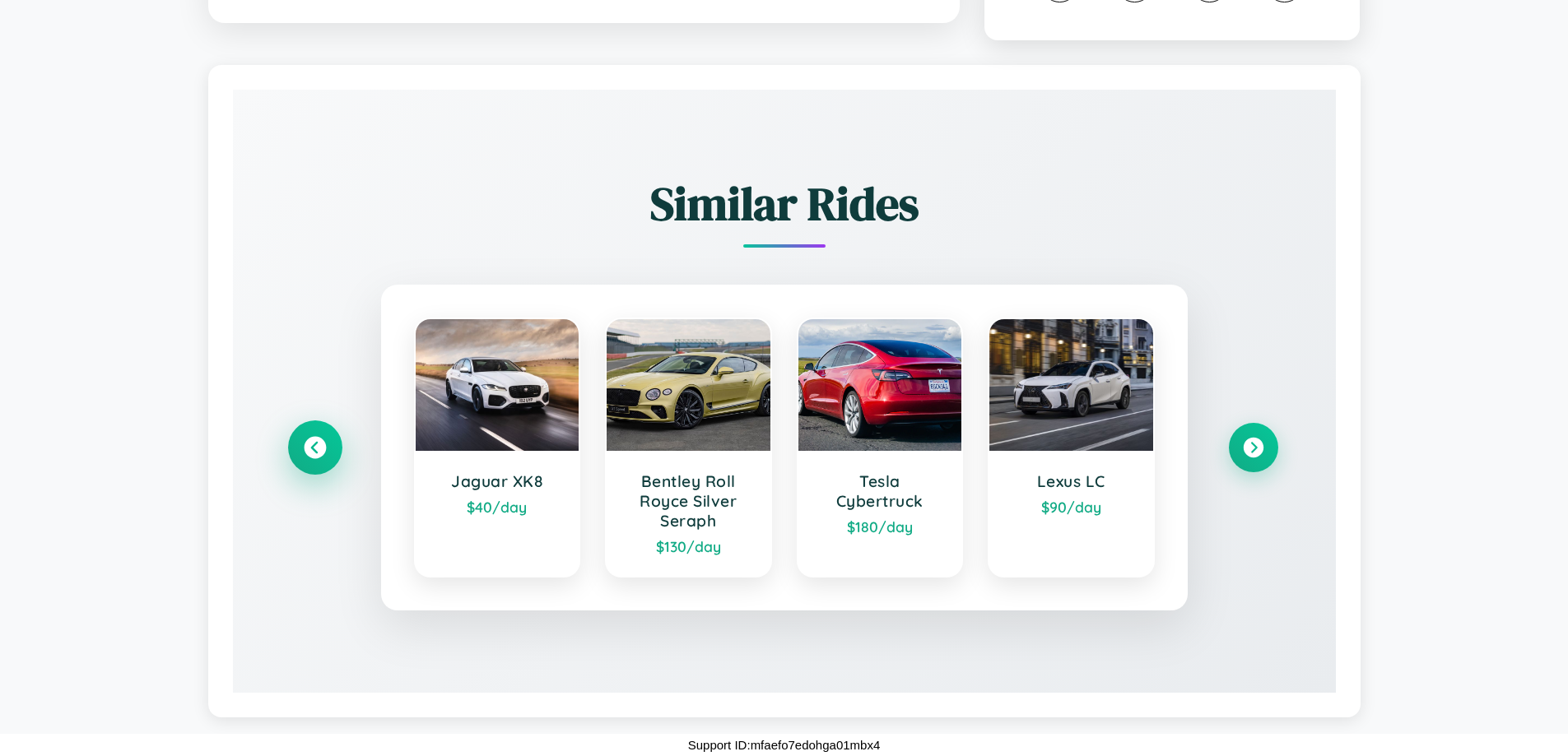
click at [314, 448] on icon at bounding box center [314, 448] width 22 height 22
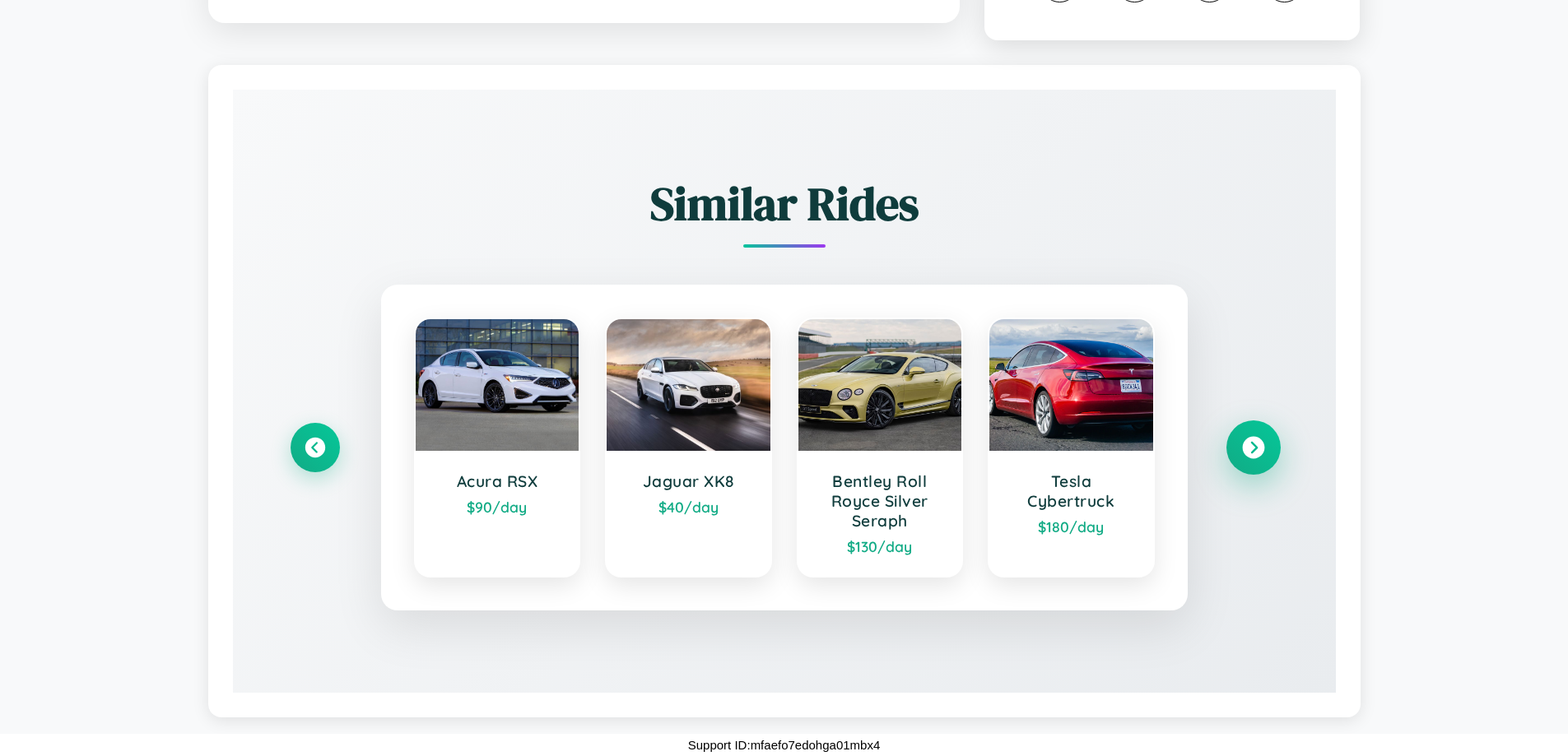
click at [1253, 448] on icon at bounding box center [1252, 448] width 22 height 22
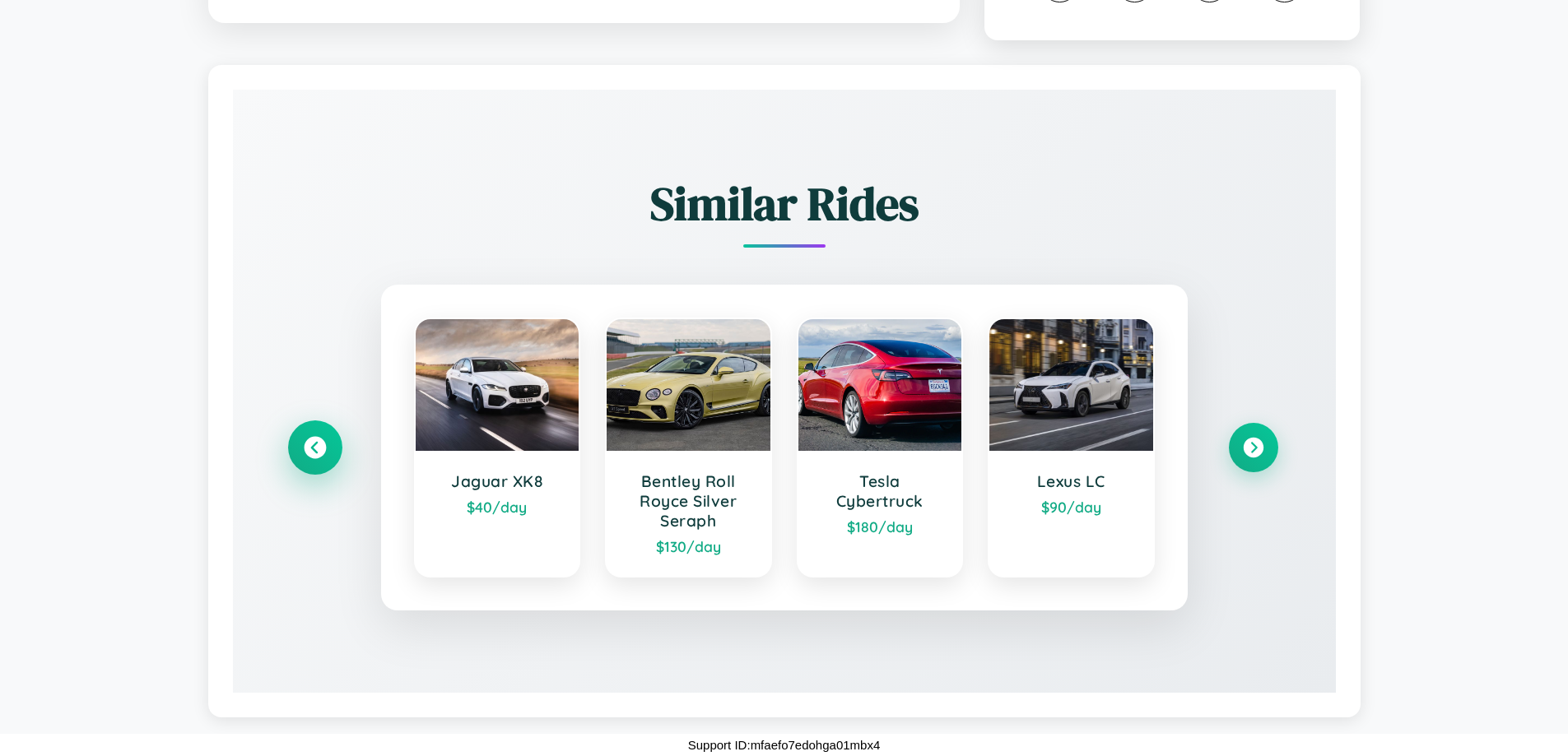
click at [314, 448] on icon at bounding box center [314, 448] width 22 height 22
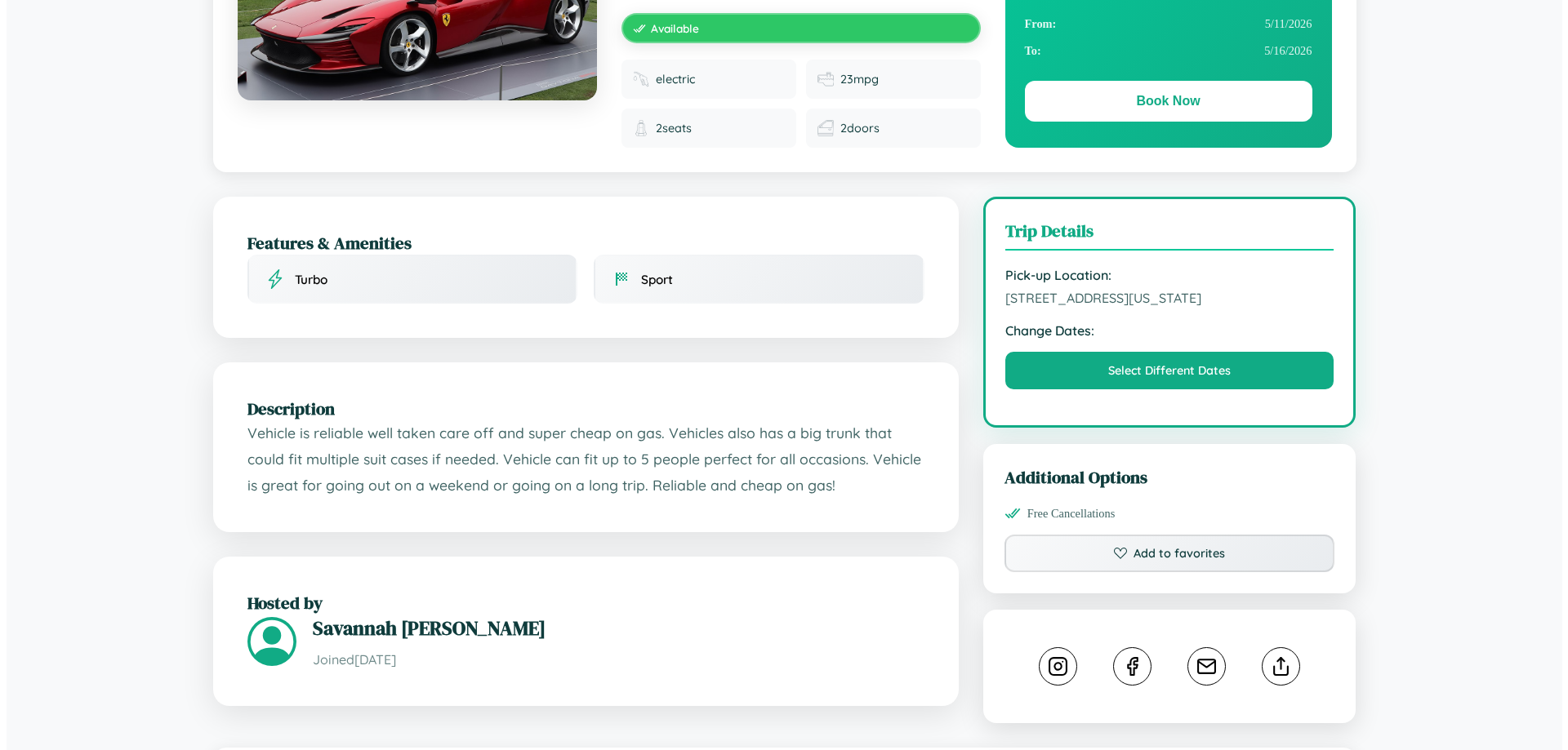
scroll to position [0, 0]
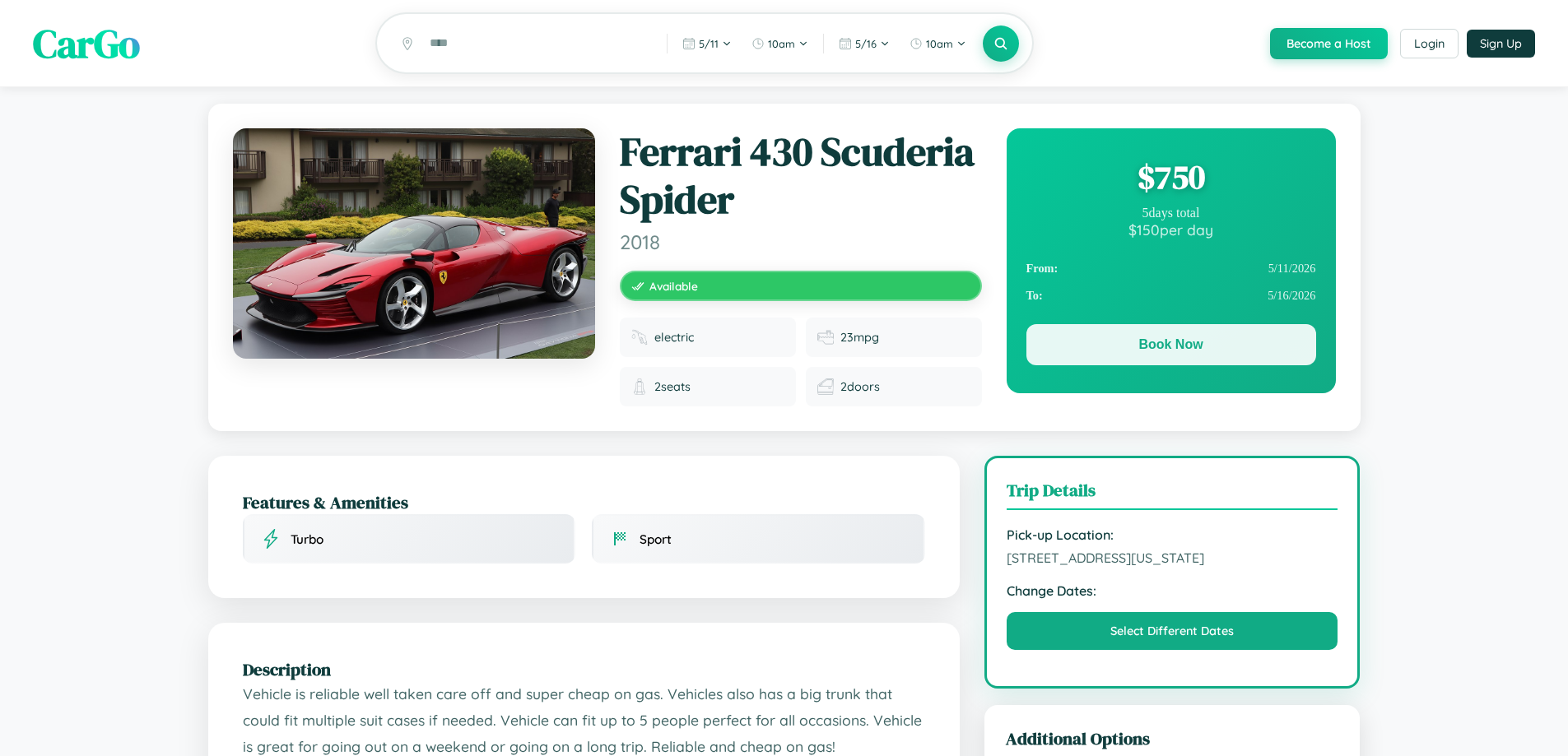
click at [1170, 347] on button "Book Now" at bounding box center [1171, 344] width 290 height 41
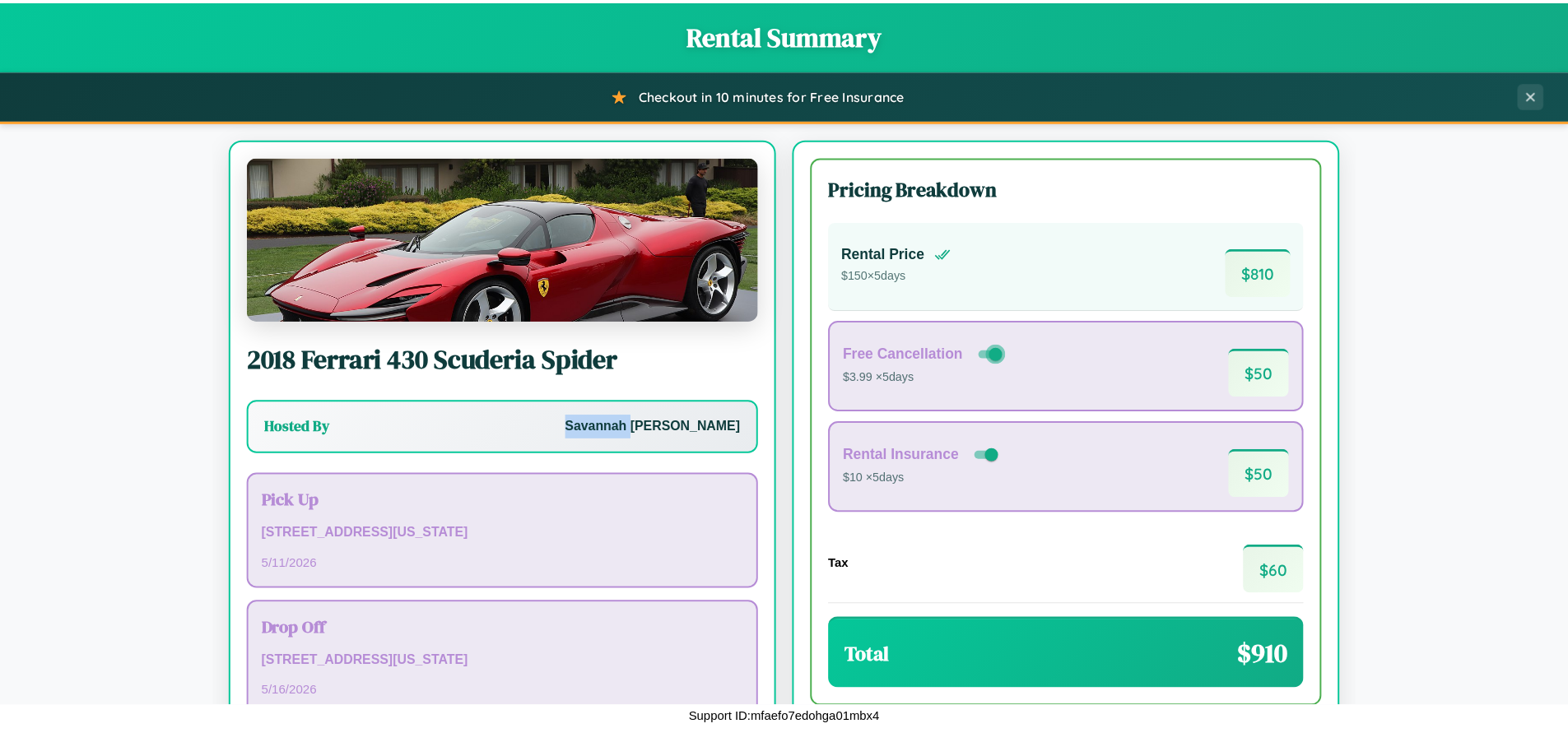
scroll to position [113, 0]
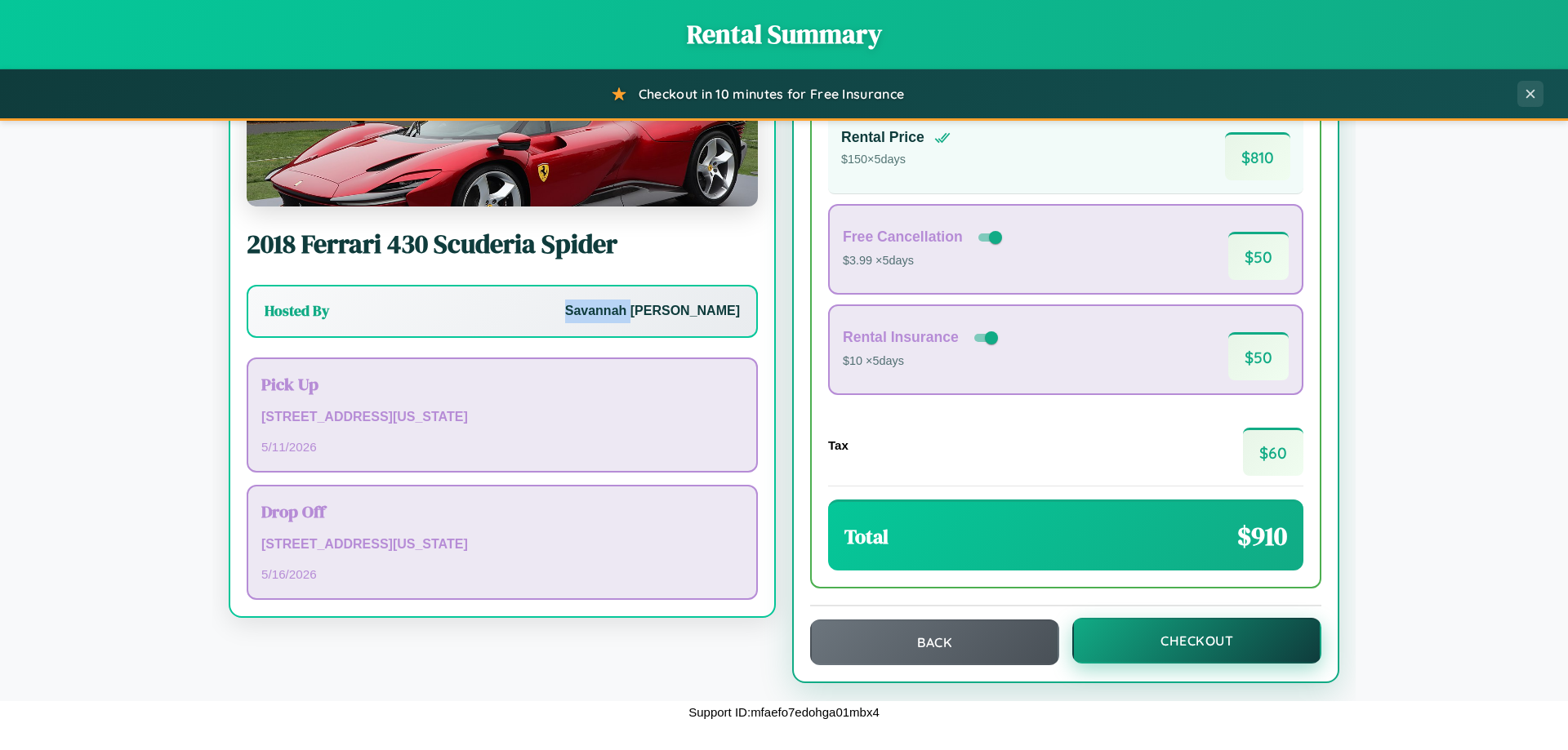
click at [1186, 641] on button "Checkout" at bounding box center [1196, 641] width 249 height 46
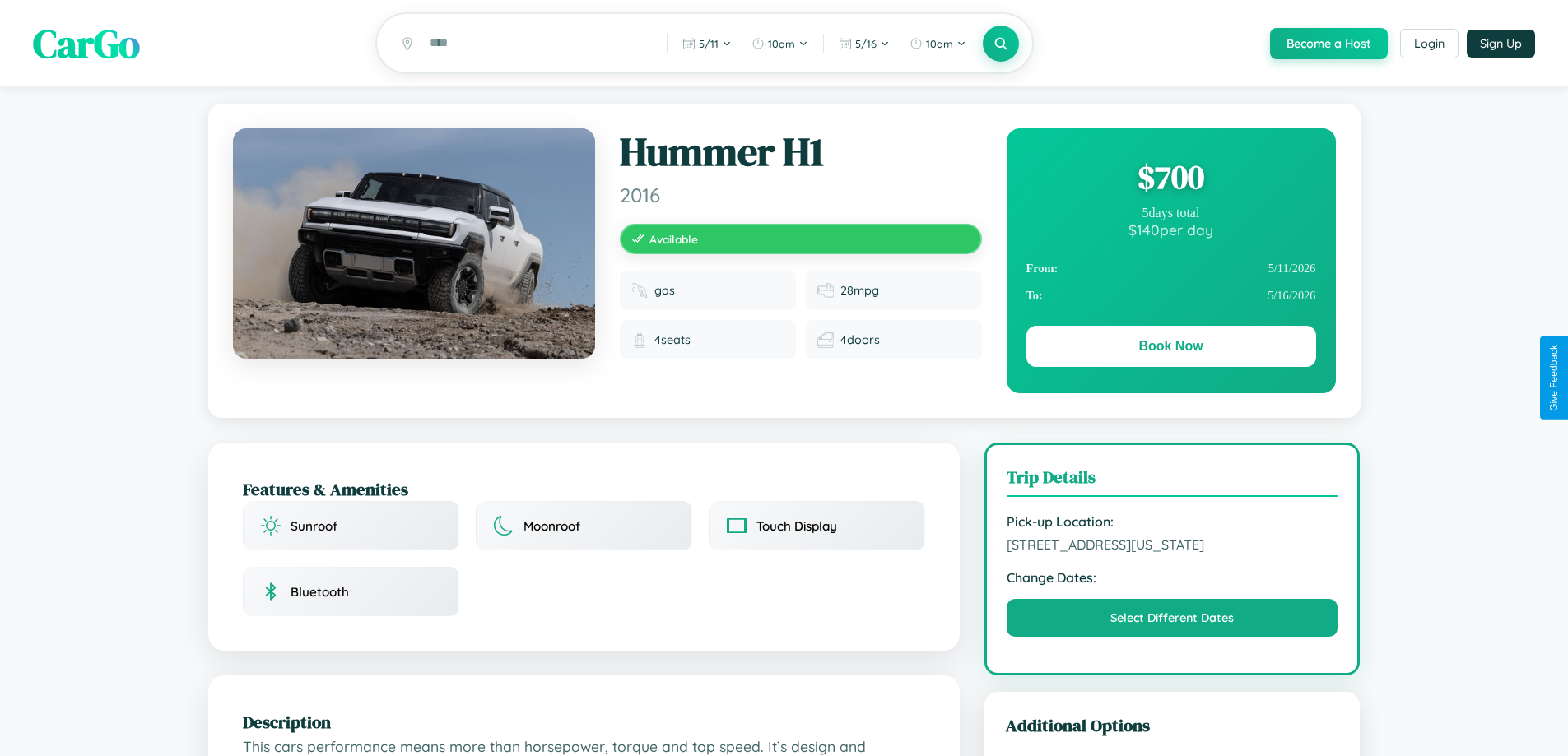
scroll to position [990, 0]
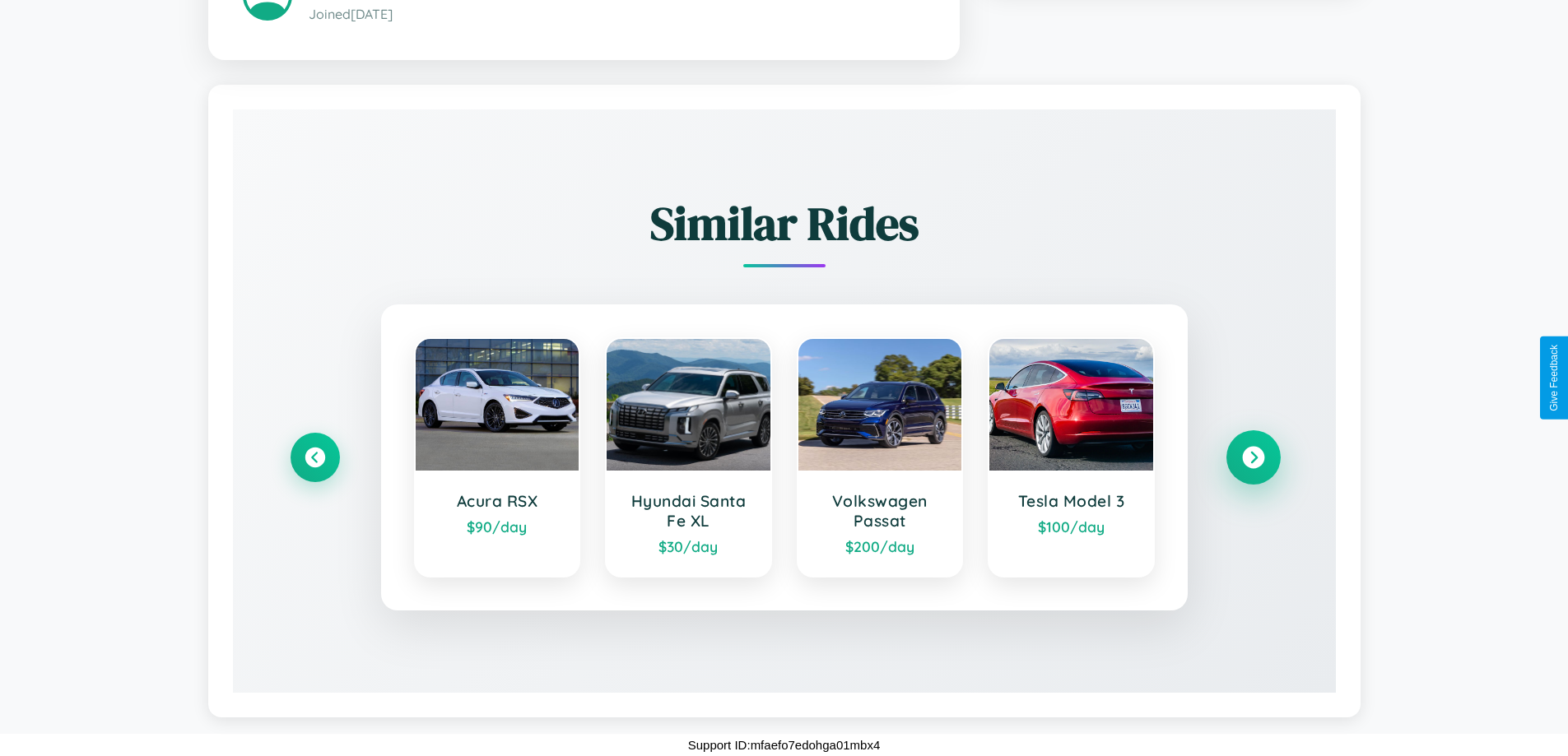
click at [1253, 457] on icon at bounding box center [1252, 457] width 22 height 22
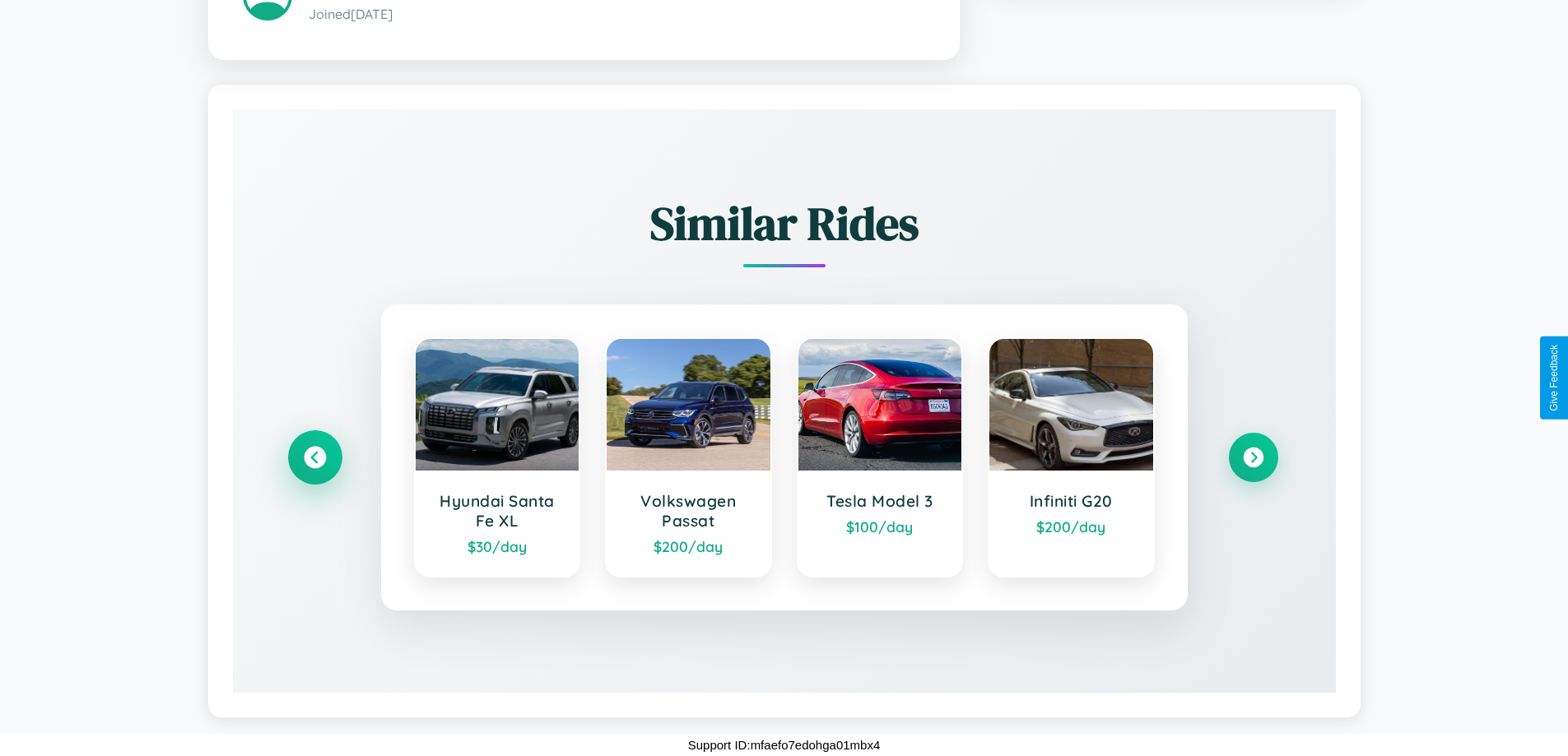
click at [314, 457] on icon at bounding box center [314, 457] width 22 height 22
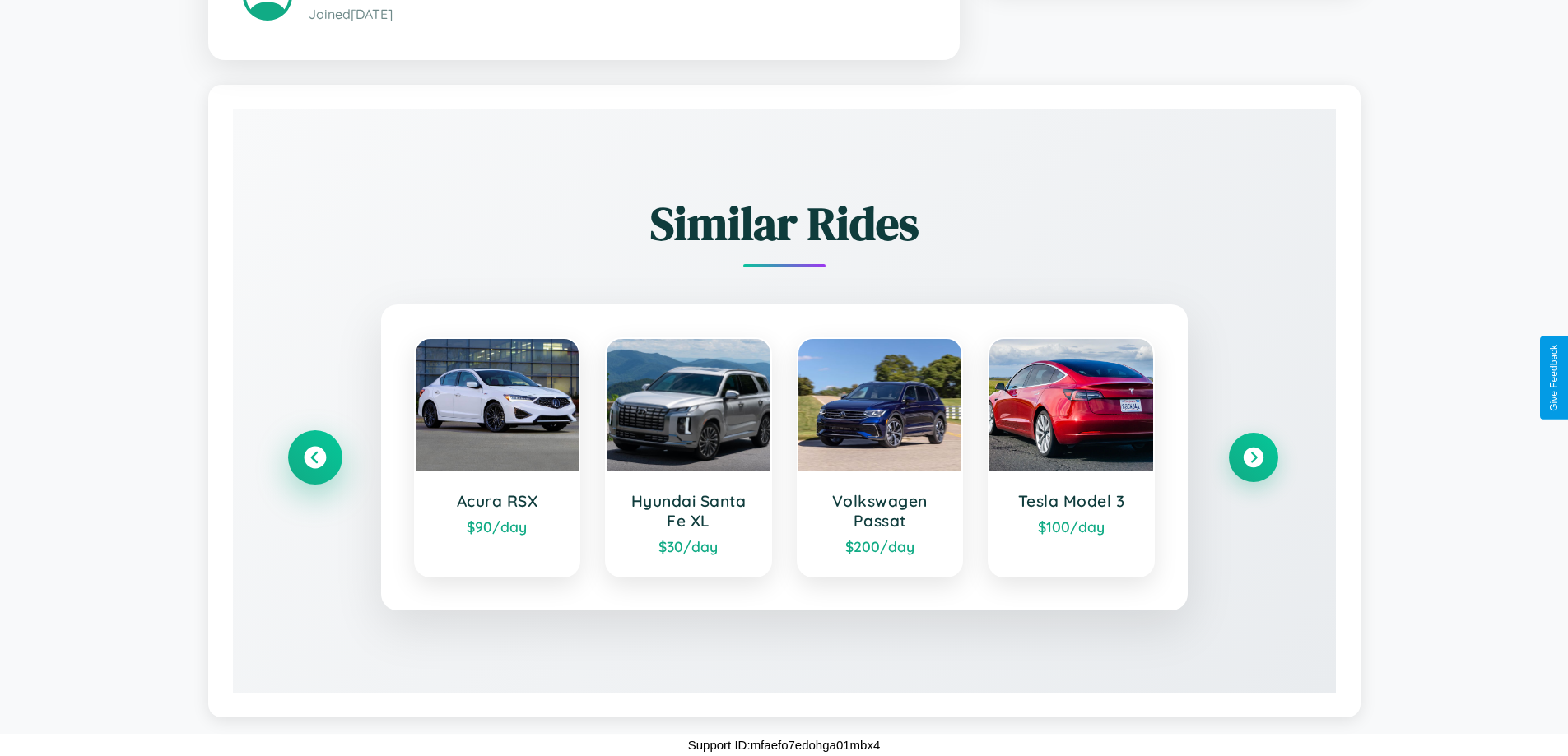
click at [314, 457] on icon at bounding box center [314, 457] width 22 height 22
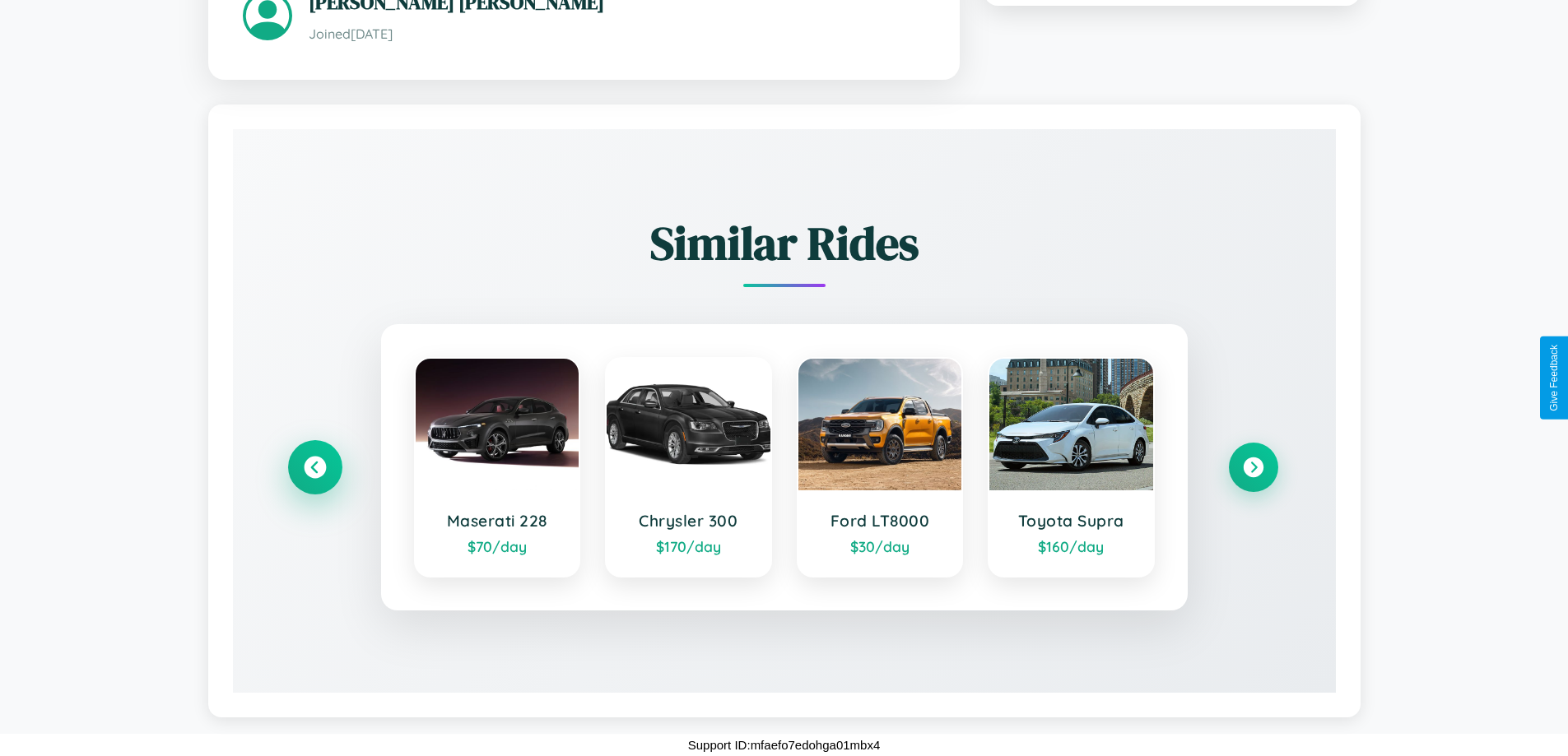
scroll to position [970, 0]
click at [1253, 467] on icon at bounding box center [1252, 467] width 22 height 22
